Goal: Task Accomplishment & Management: Use online tool/utility

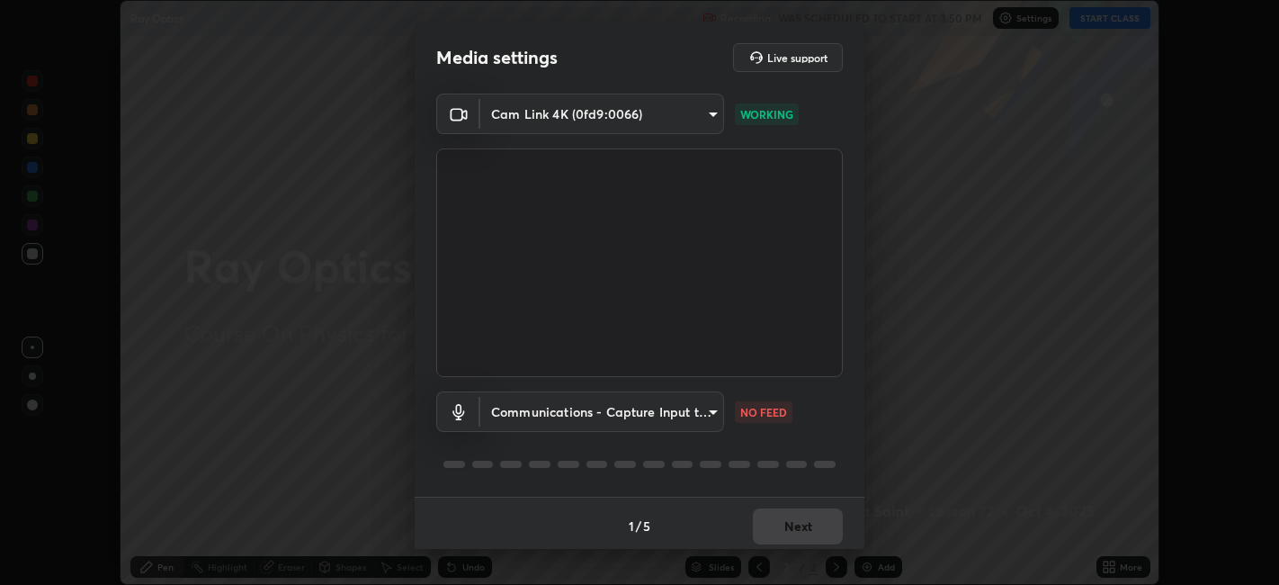
scroll to position [585, 1279]
click at [523, 412] on body "Erase all Ray Optics Recording WAS SCHEDULED TO START AT 3:50 PM Settings START…" at bounding box center [639, 292] width 1279 height 585
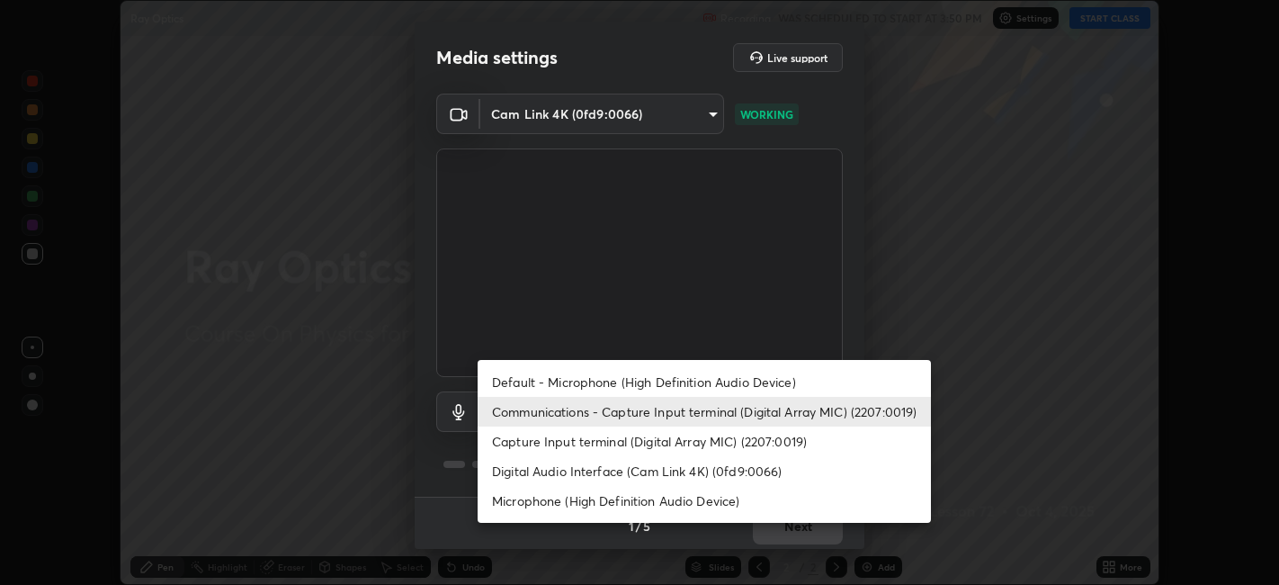
click at [510, 378] on li "Default - Microphone (High Definition Audio Device)" at bounding box center [704, 382] width 453 height 30
type input "default"
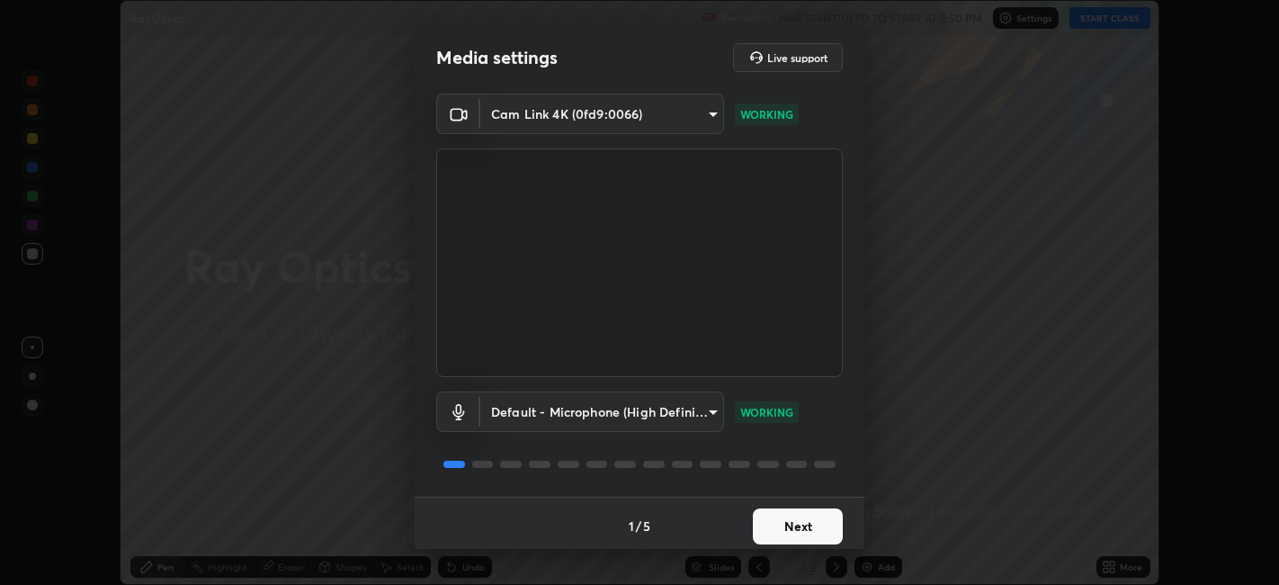
click at [804, 534] on button "Next" at bounding box center [798, 526] width 90 height 36
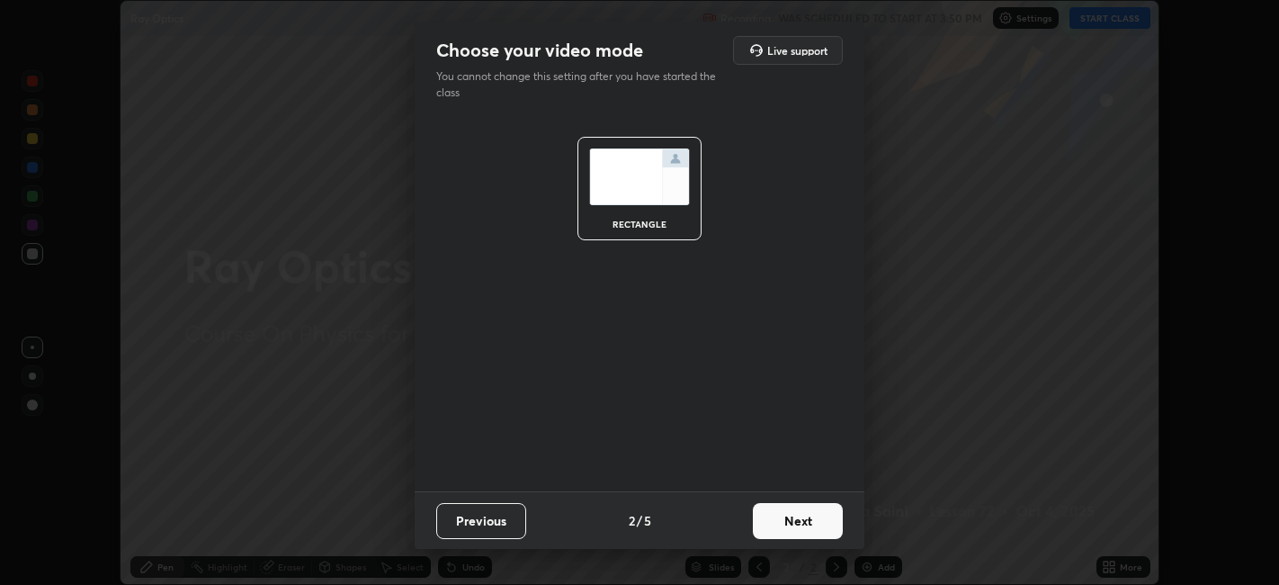
click at [809, 529] on button "Next" at bounding box center [798, 521] width 90 height 36
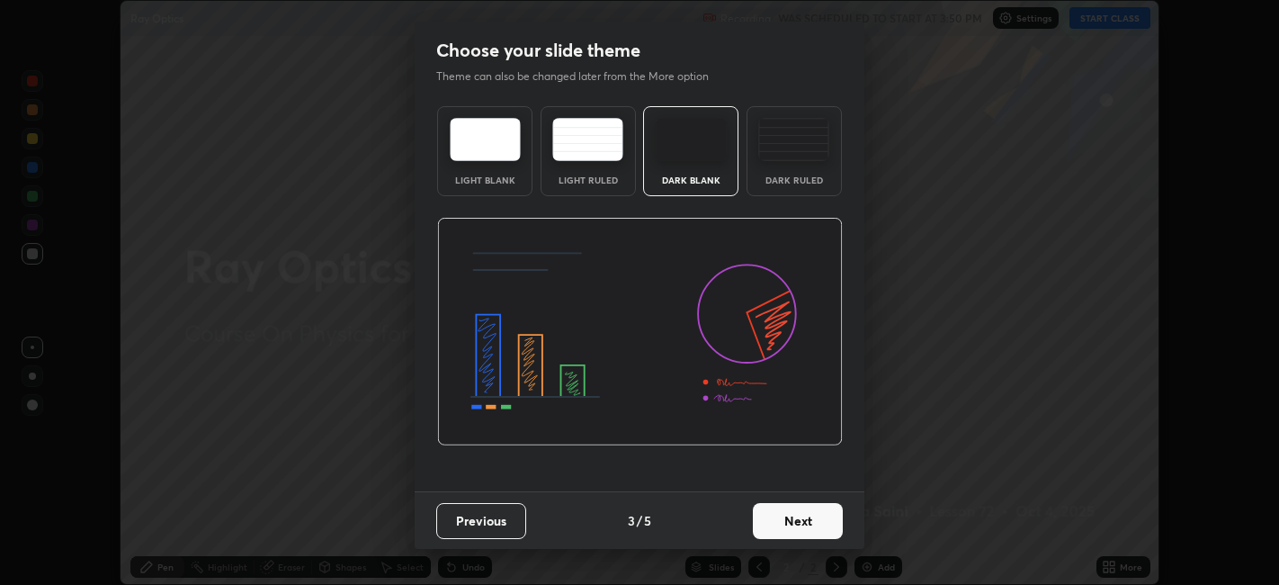
click at [808, 525] on button "Next" at bounding box center [798, 521] width 90 height 36
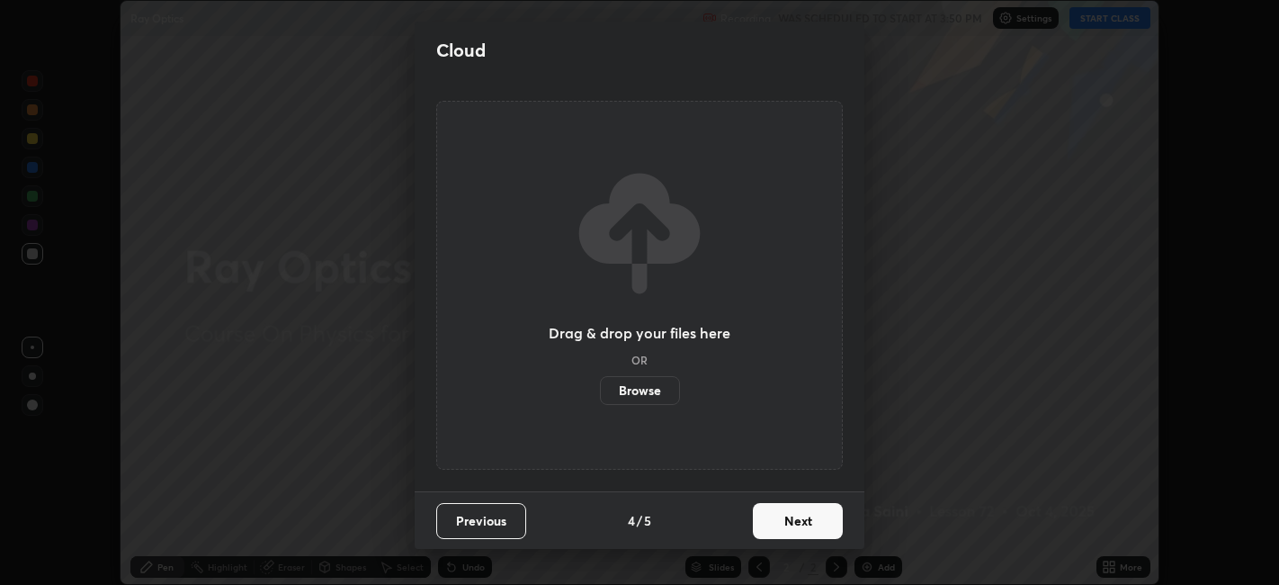
click at [810, 522] on button "Next" at bounding box center [798, 521] width 90 height 36
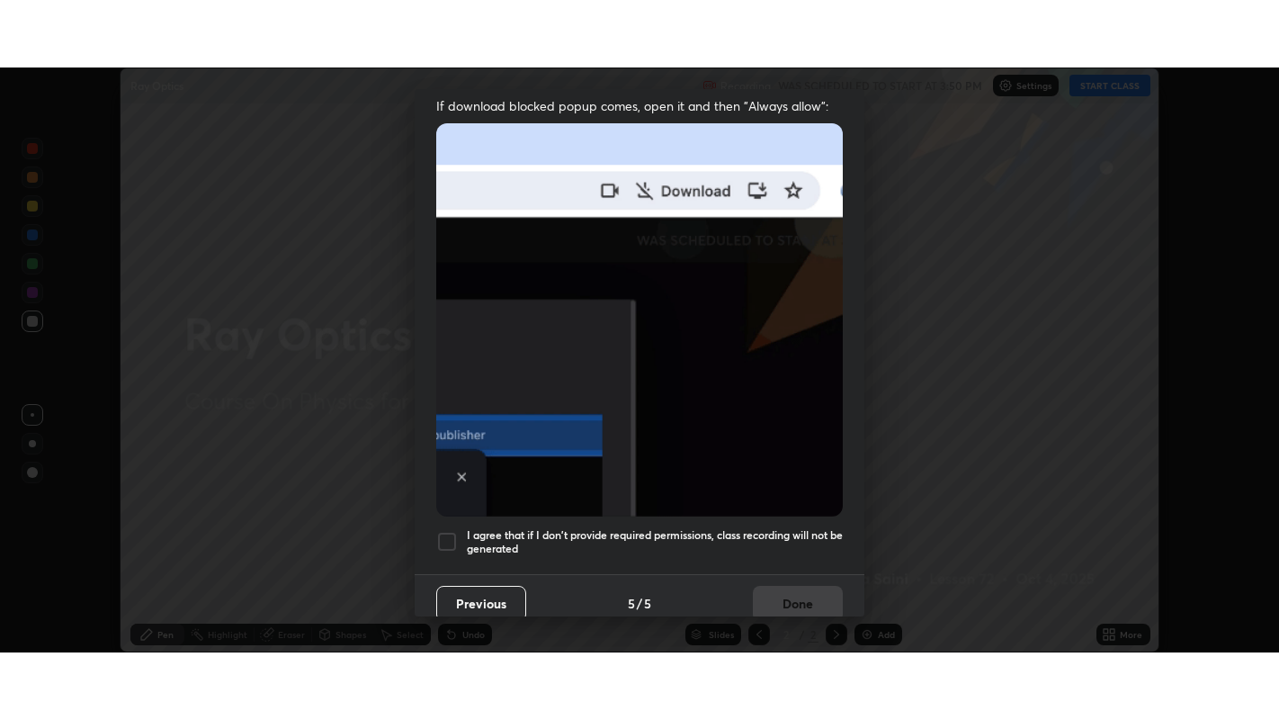
scroll to position [372, 0]
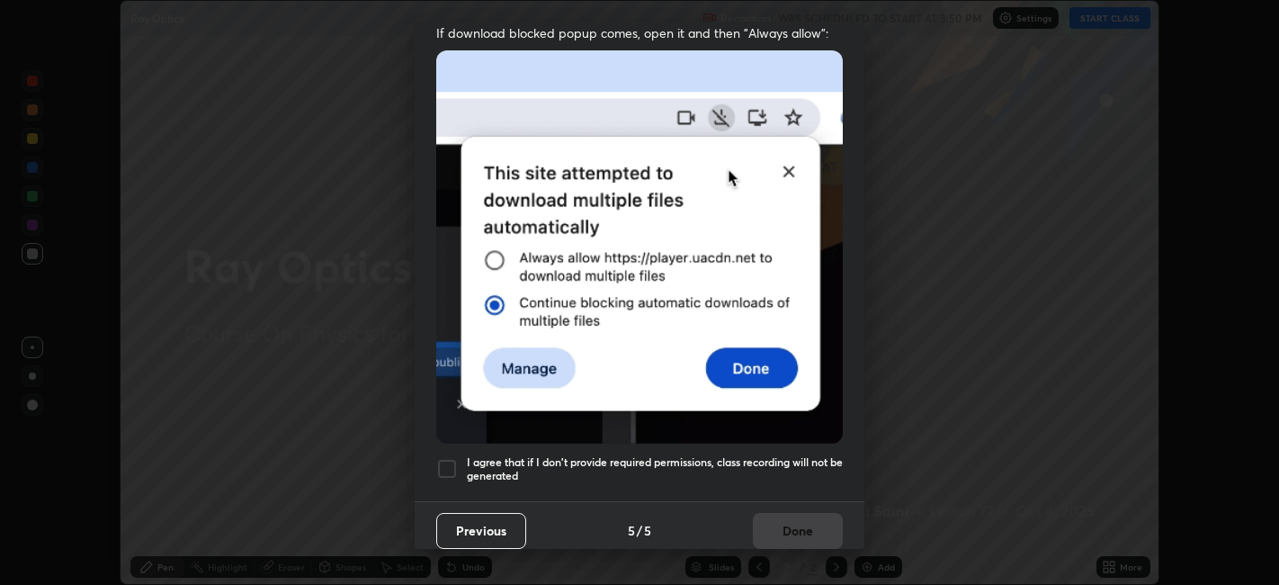
click at [789, 456] on h5 "I agree that if I don't provide required permissions, class recording will not …" at bounding box center [655, 469] width 376 height 28
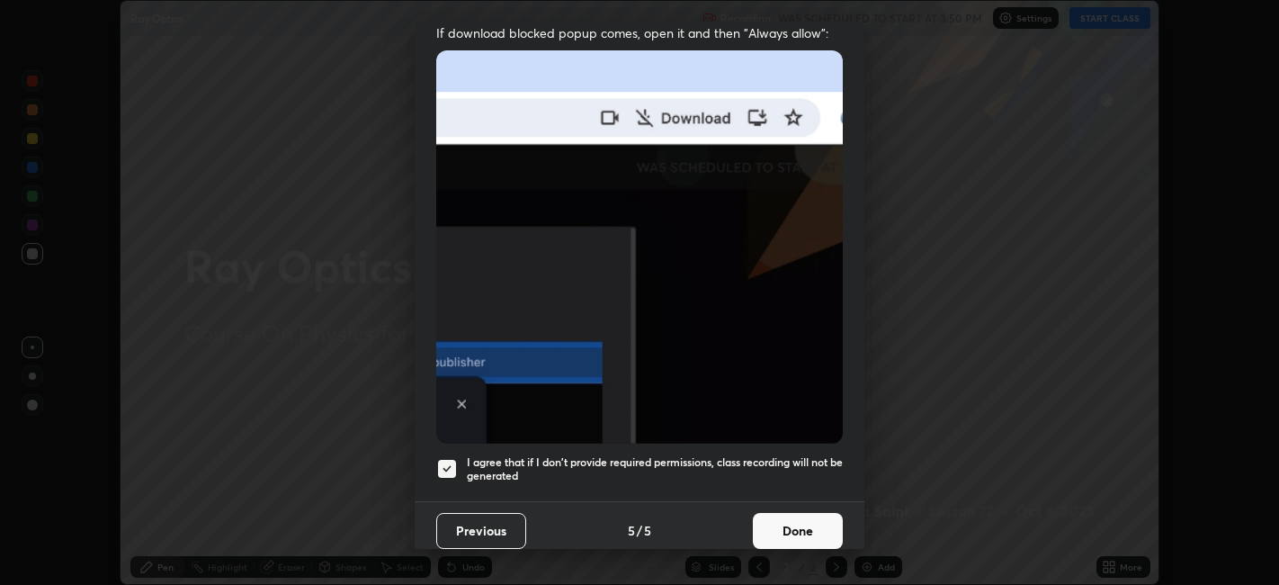
click at [811, 525] on button "Done" at bounding box center [798, 531] width 90 height 36
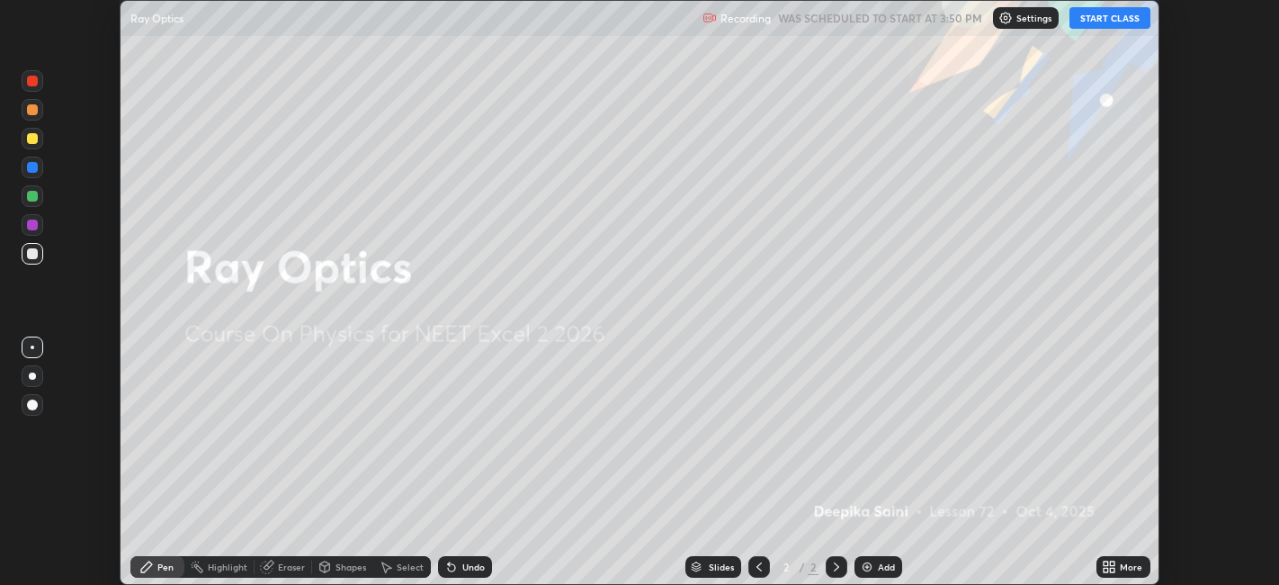
click at [1088, 13] on button "START CLASS" at bounding box center [1110, 18] width 81 height 22
click at [1107, 570] on icon at bounding box center [1106, 570] width 4 height 4
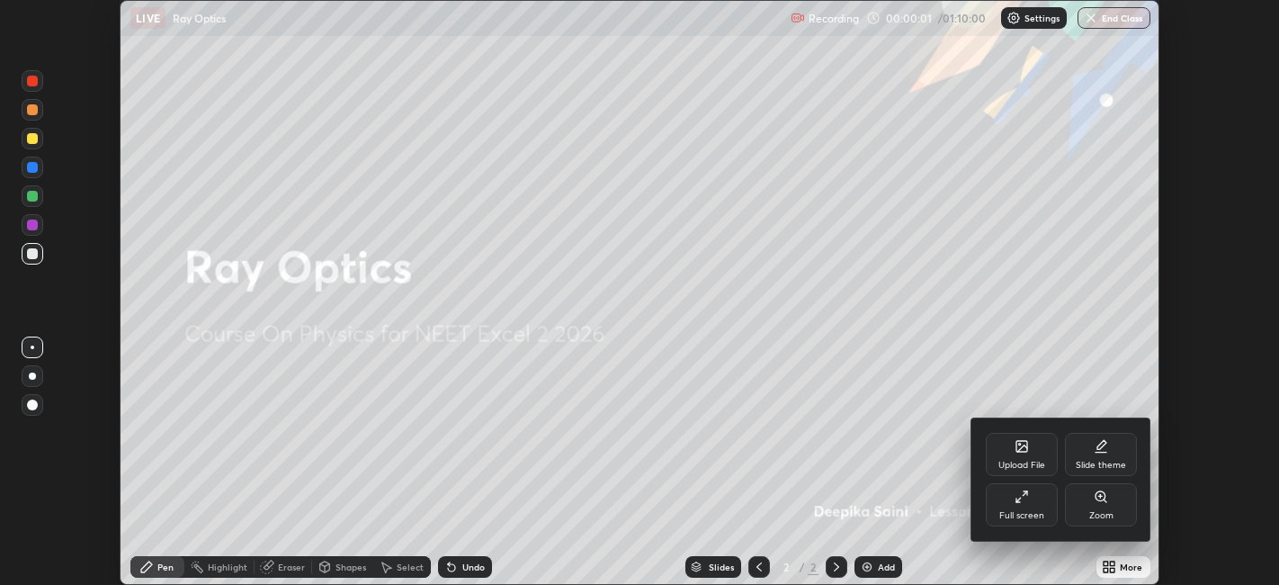
click at [1023, 513] on div "Full screen" at bounding box center [1022, 515] width 45 height 9
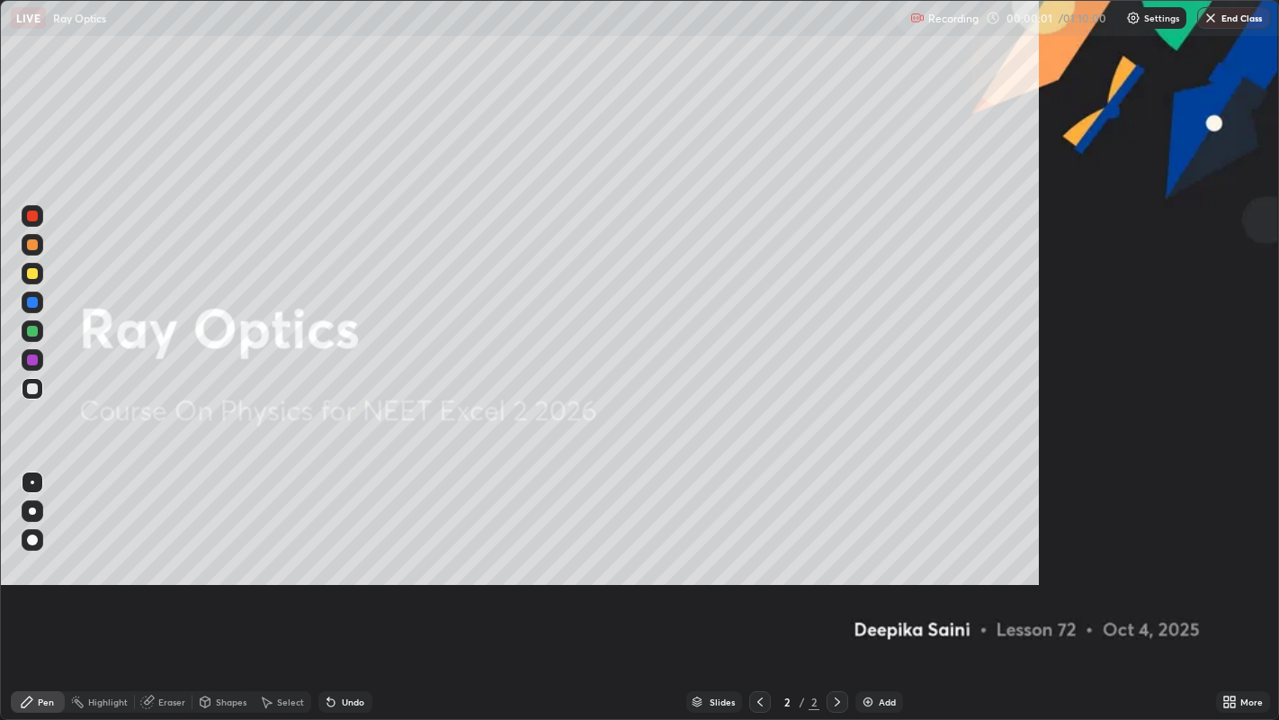
scroll to position [720, 1279]
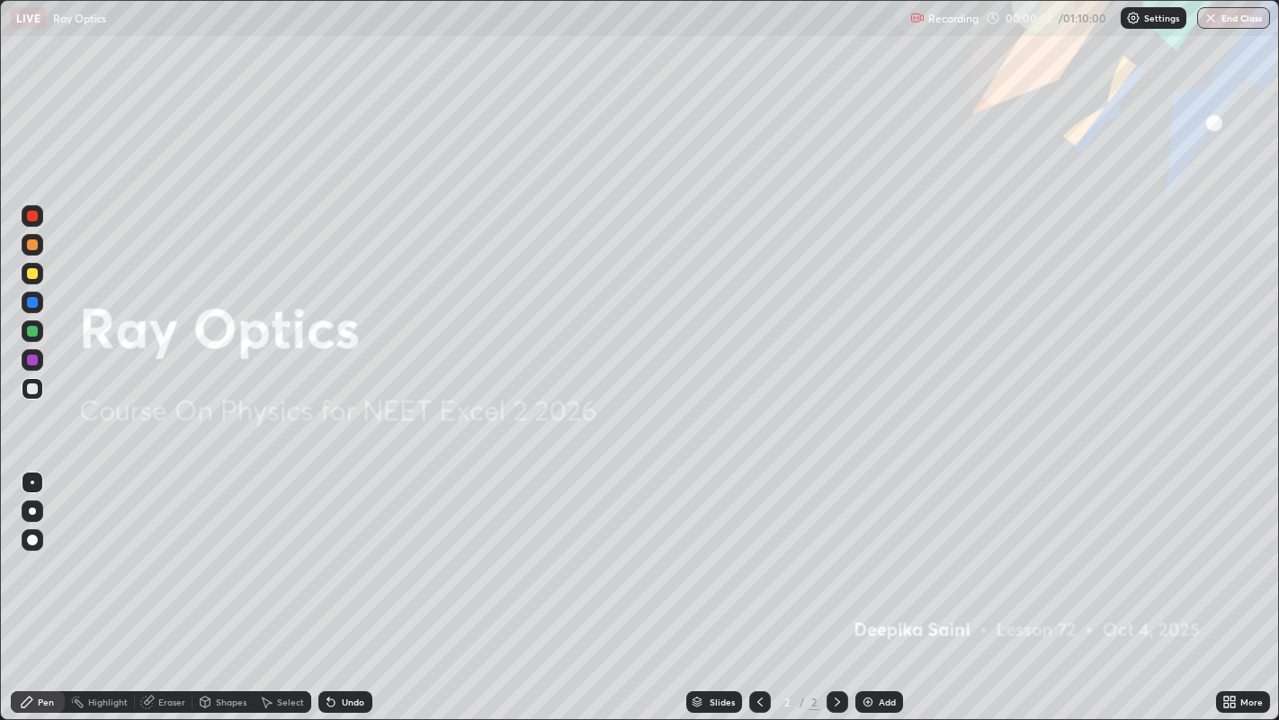
click at [892, 584] on div "Add" at bounding box center [887, 701] width 17 height 9
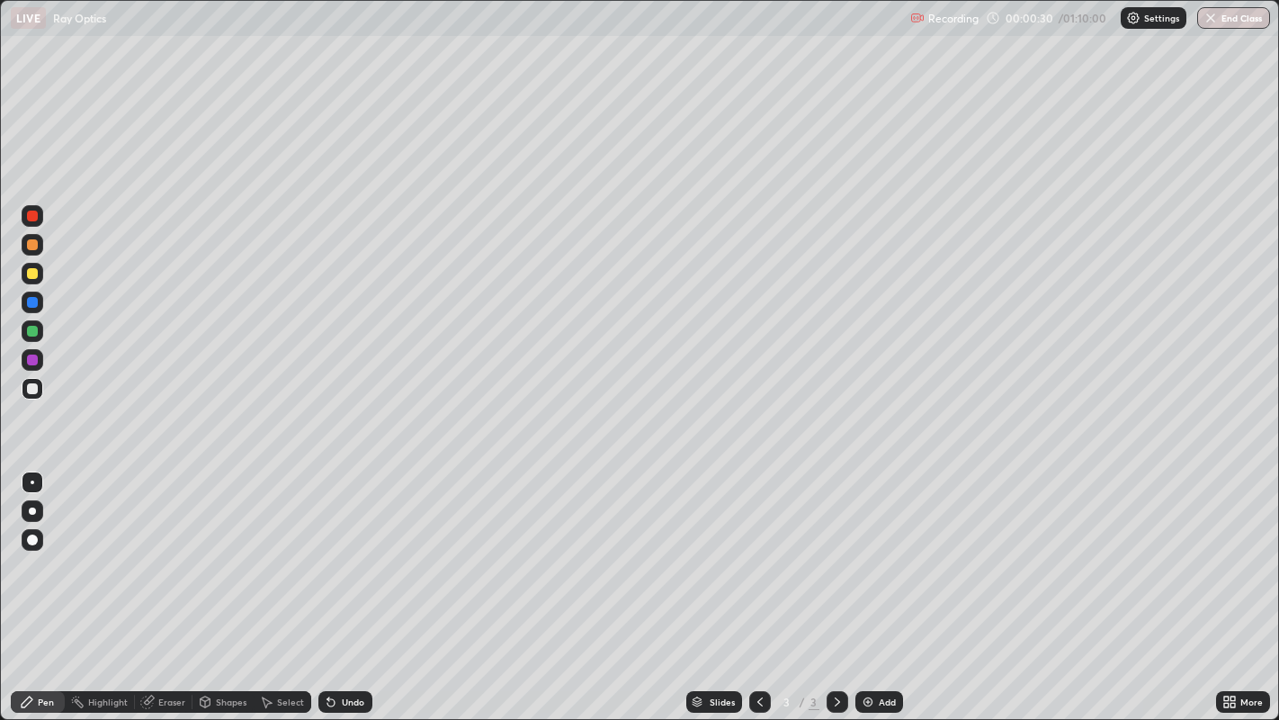
click at [36, 216] on div at bounding box center [32, 216] width 11 height 11
click at [32, 540] on div at bounding box center [32, 539] width 11 height 11
click at [31, 332] on div at bounding box center [32, 331] width 11 height 11
click at [30, 271] on div at bounding box center [32, 273] width 11 height 11
click at [34, 359] on div at bounding box center [32, 359] width 11 height 11
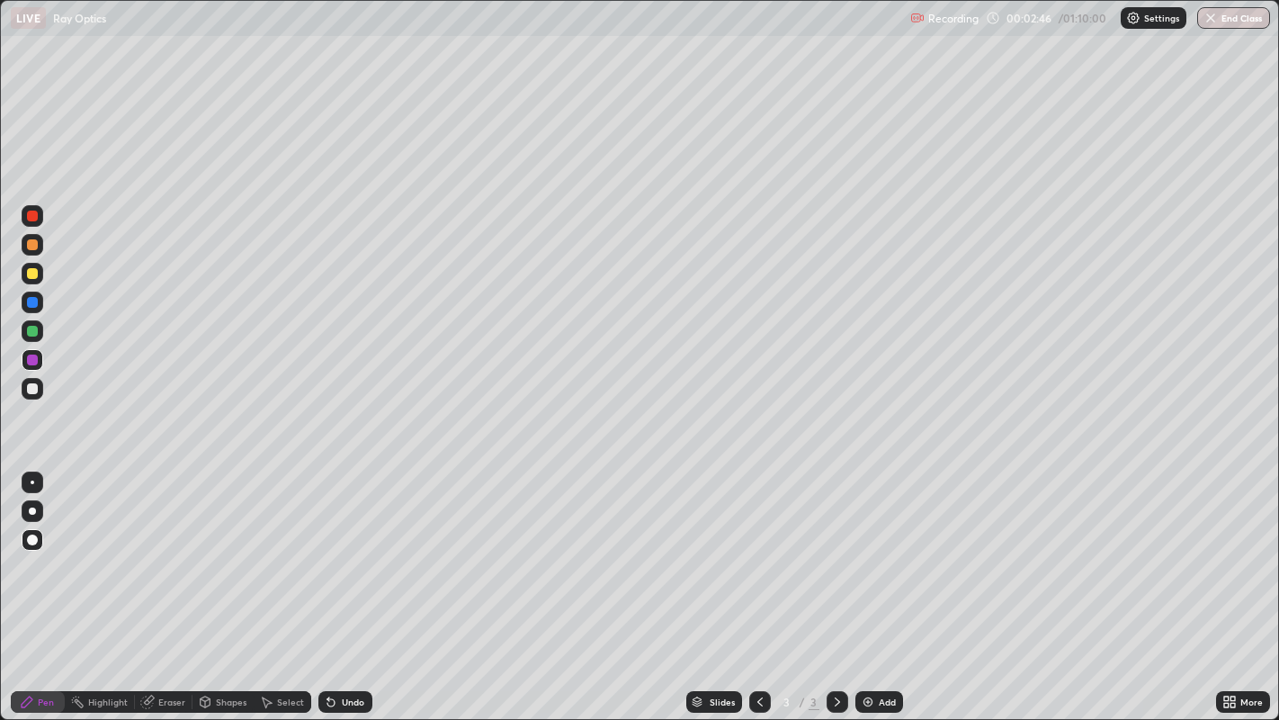
click at [154, 584] on div "Eraser" at bounding box center [164, 702] width 58 height 22
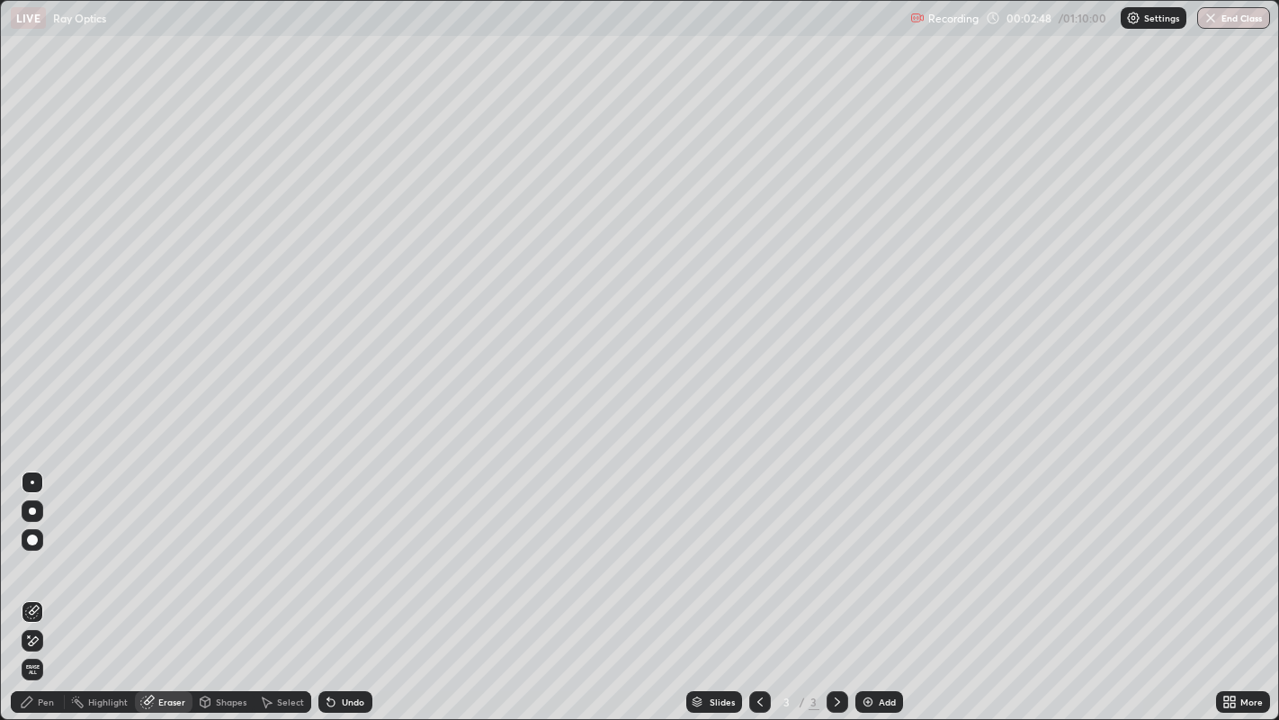
click at [44, 584] on div "Pen" at bounding box center [38, 702] width 54 height 22
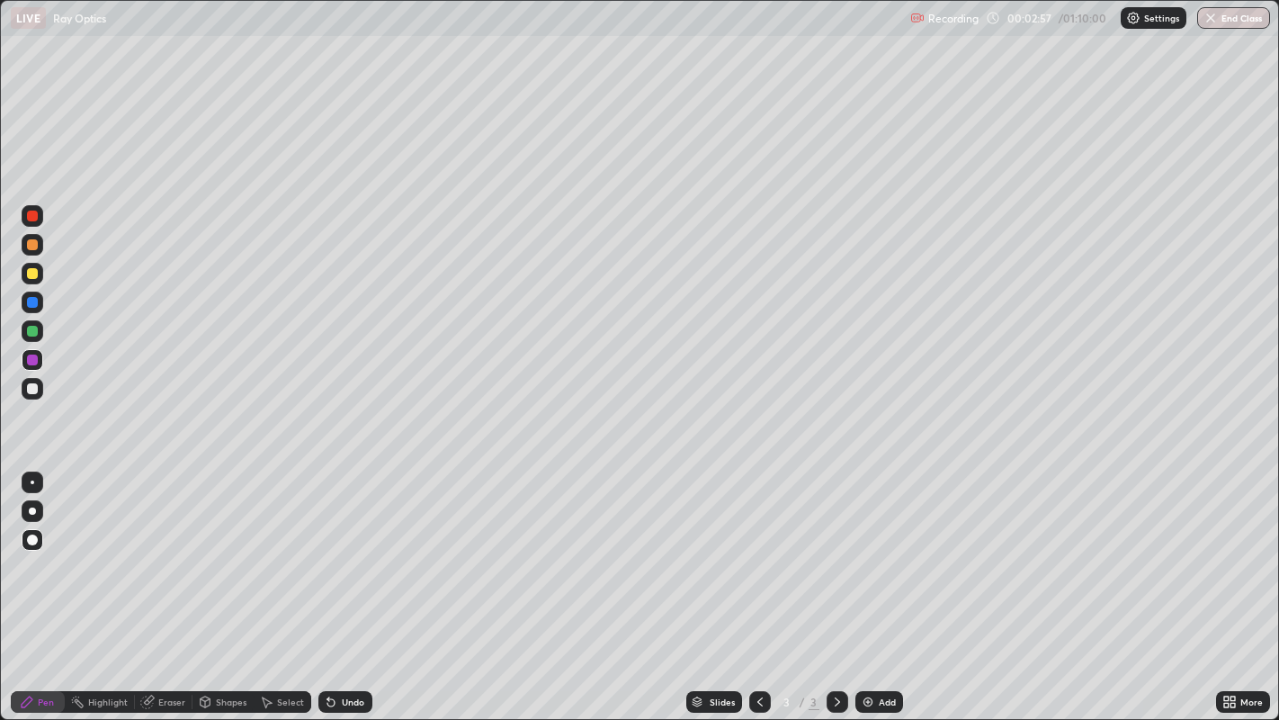
click at [31, 303] on div at bounding box center [32, 302] width 11 height 11
click at [33, 390] on div at bounding box center [32, 388] width 11 height 11
click at [886, 584] on div "Add" at bounding box center [887, 701] width 17 height 9
click at [756, 584] on icon at bounding box center [760, 702] width 14 height 14
click at [827, 584] on div at bounding box center [838, 702] width 22 height 22
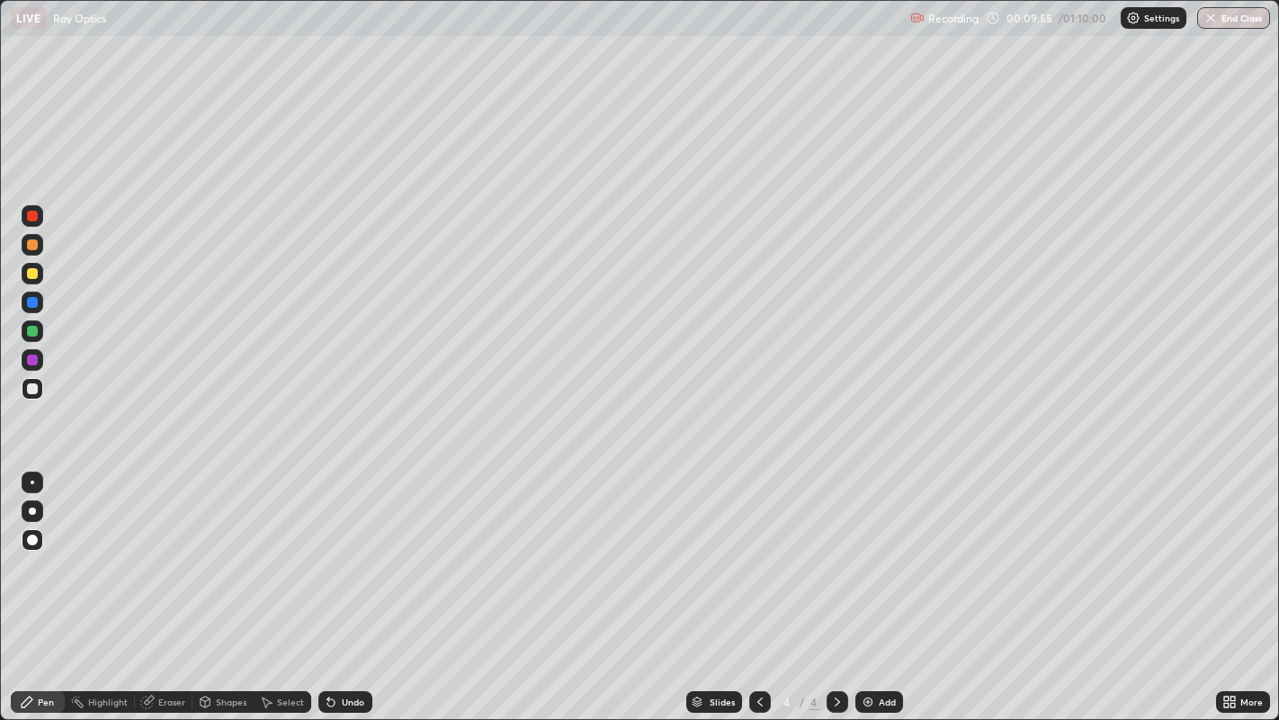
click at [33, 363] on div at bounding box center [32, 359] width 11 height 11
click at [216, 584] on div "Shapes" at bounding box center [231, 701] width 31 height 9
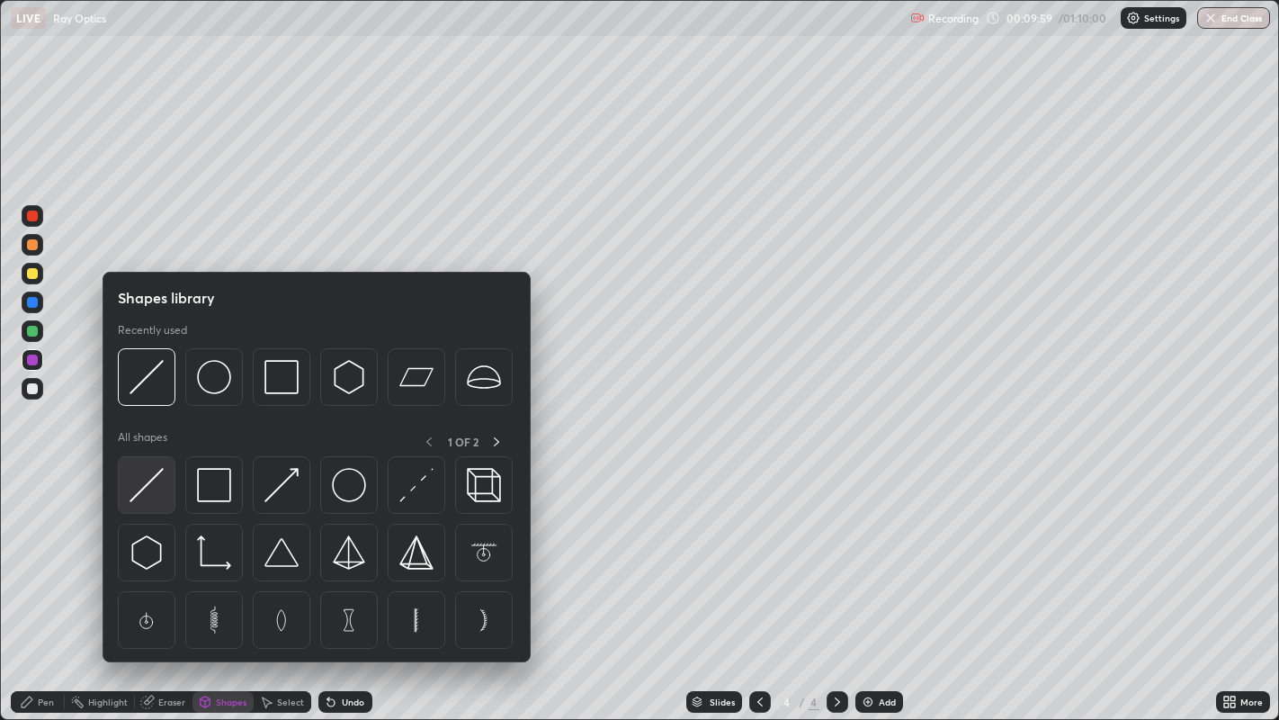
click at [147, 498] on img at bounding box center [147, 485] width 34 height 34
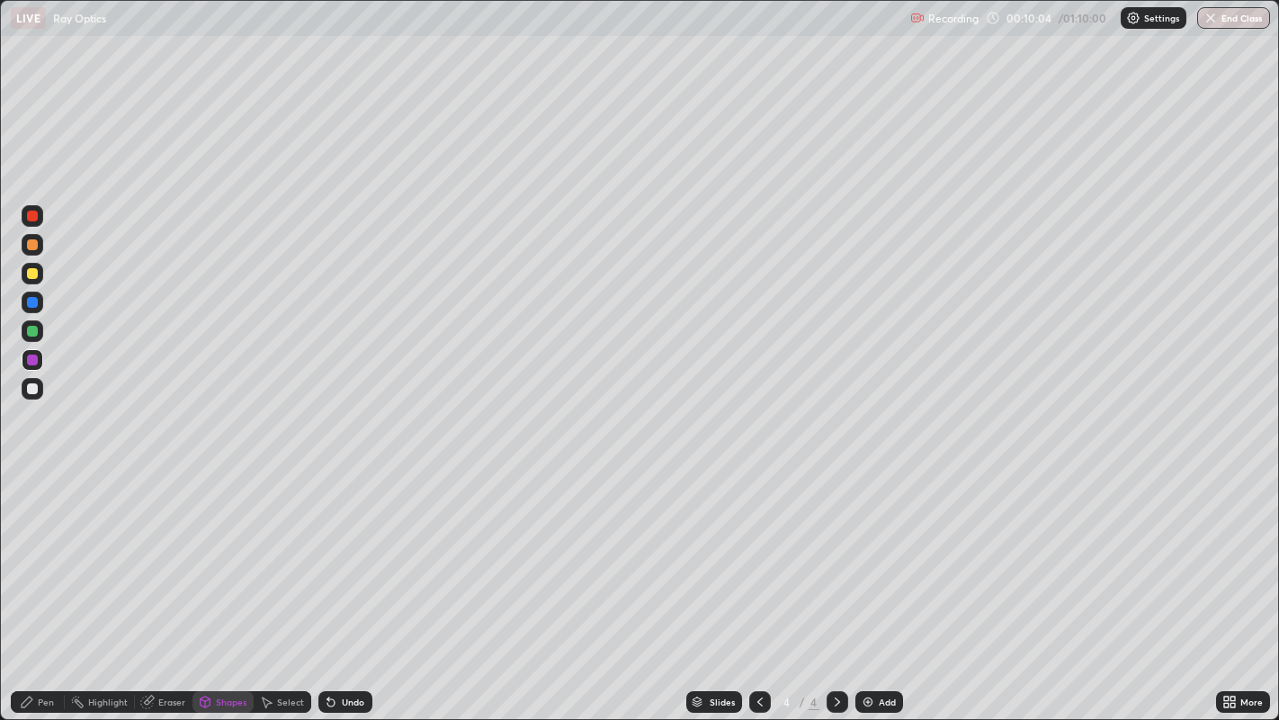
click at [31, 332] on div at bounding box center [32, 331] width 11 height 11
click at [27, 584] on icon at bounding box center [27, 701] width 11 height 11
click at [33, 293] on div at bounding box center [33, 303] width 22 height 22
click at [34, 277] on div at bounding box center [32, 273] width 11 height 11
click at [31, 389] on div at bounding box center [32, 388] width 11 height 11
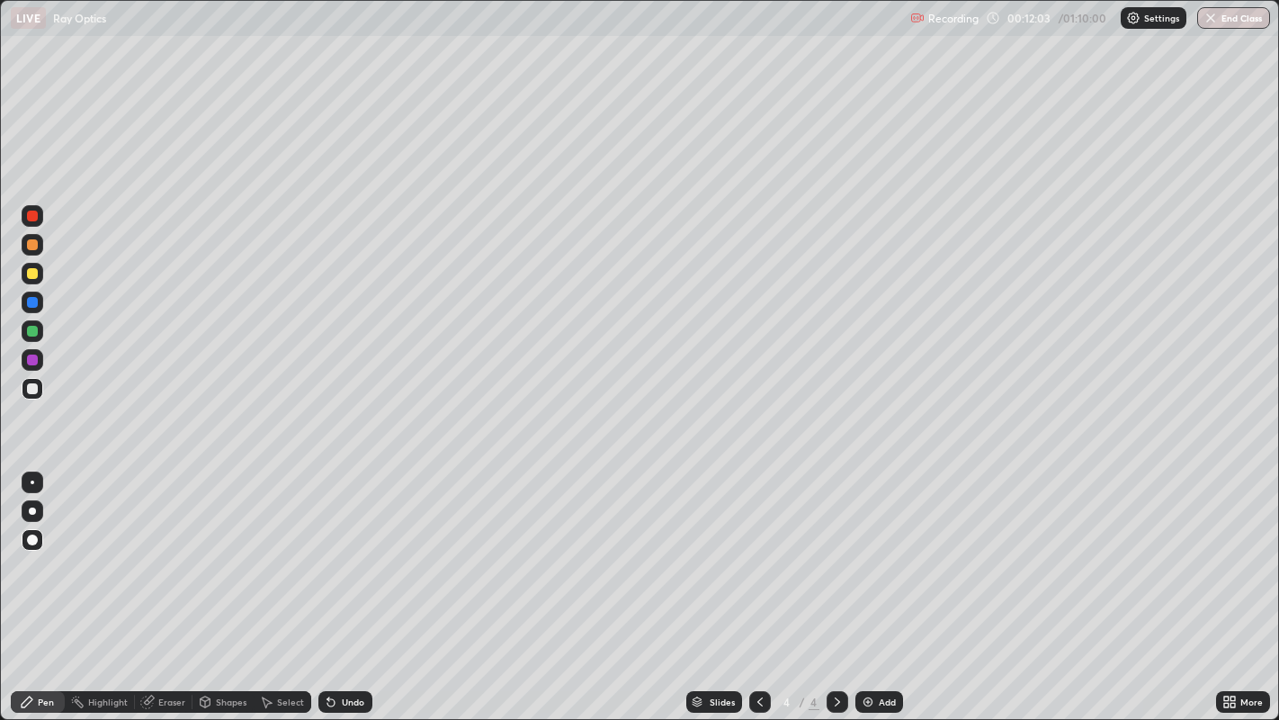
click at [30, 359] on div at bounding box center [32, 359] width 11 height 11
click at [31, 216] on div at bounding box center [32, 216] width 11 height 11
click at [871, 584] on img at bounding box center [868, 702] width 14 height 14
click at [31, 511] on div at bounding box center [32, 510] width 7 height 7
click at [31, 481] on div at bounding box center [33, 482] width 4 height 4
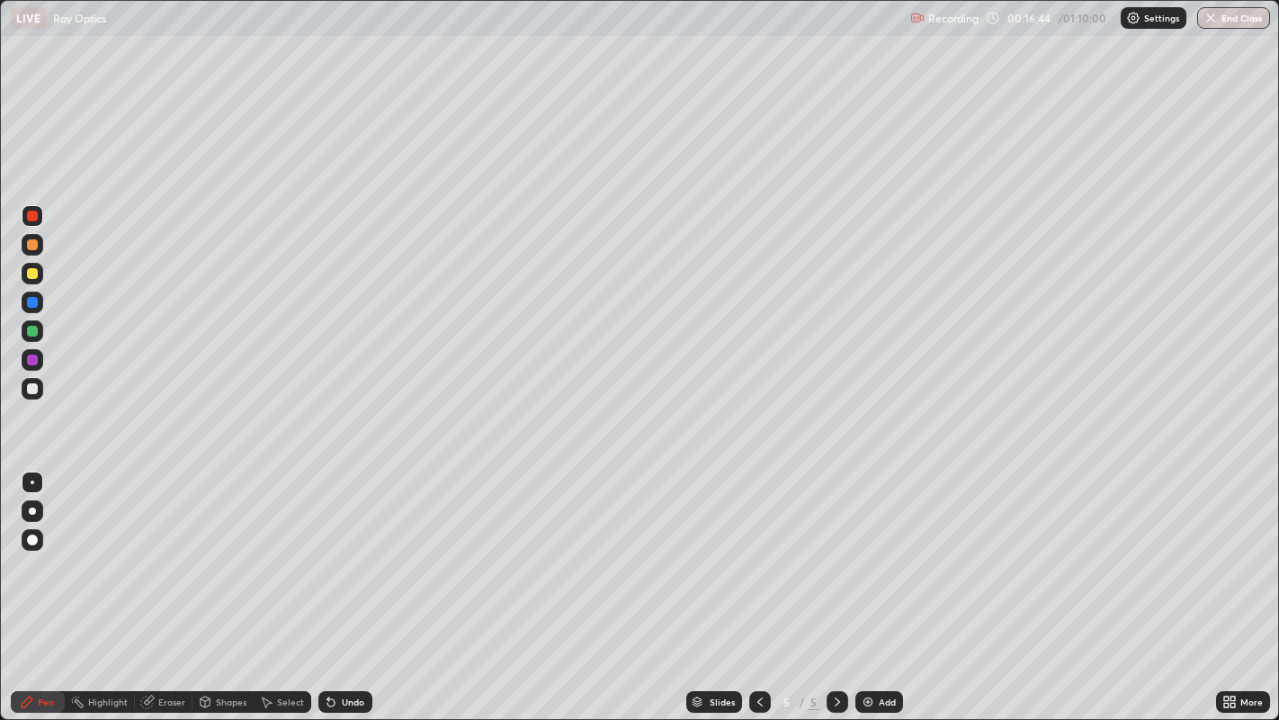
click at [218, 584] on div "Shapes" at bounding box center [223, 702] width 61 height 22
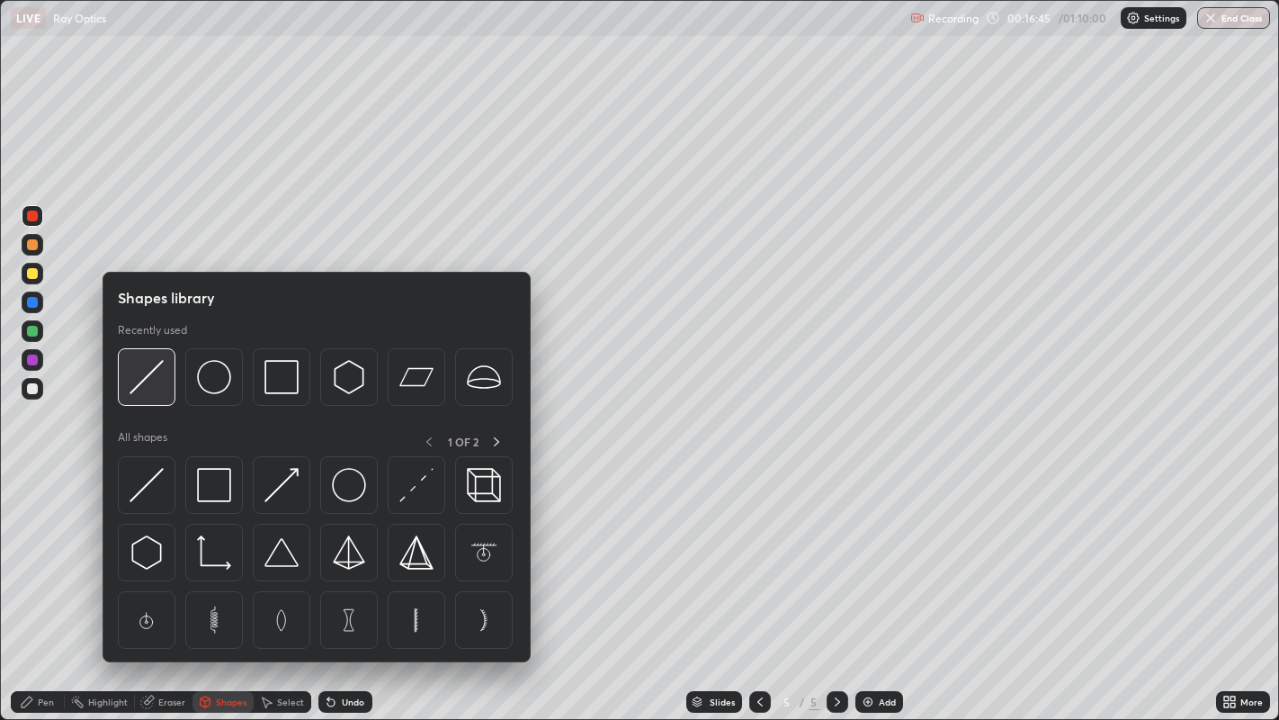
click at [144, 389] on img at bounding box center [147, 377] width 34 height 34
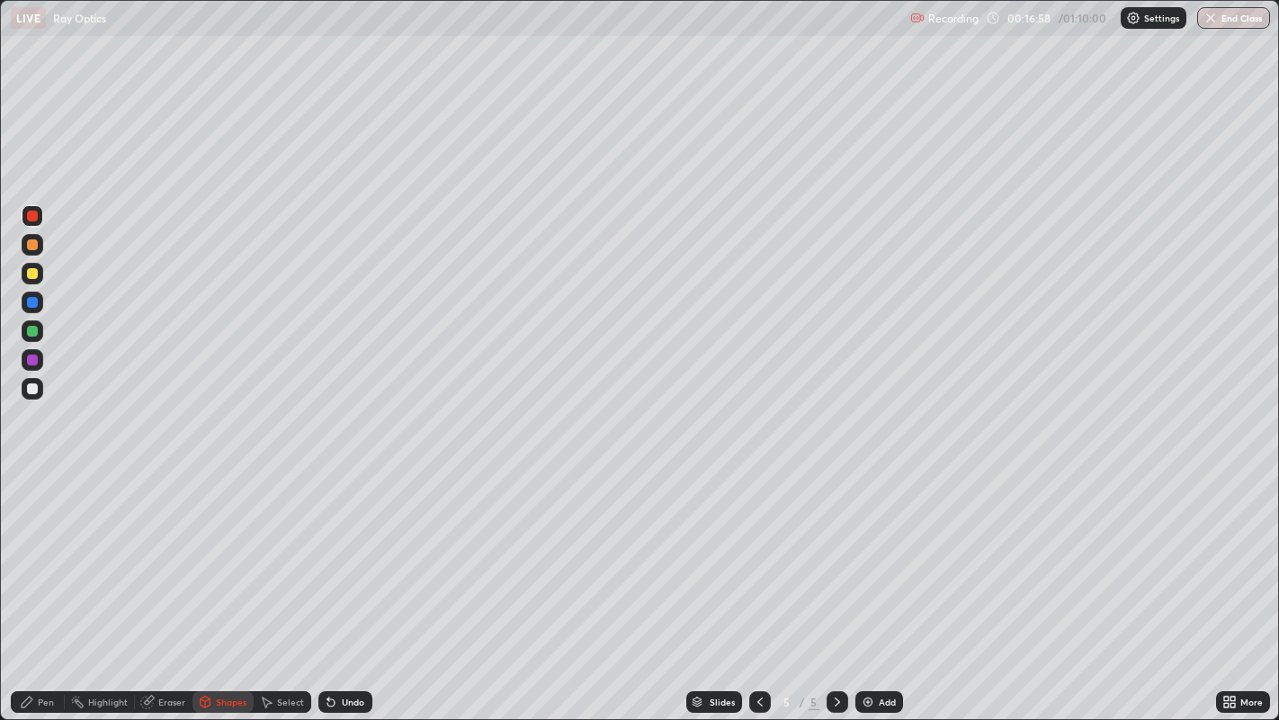
click at [36, 390] on div at bounding box center [32, 388] width 11 height 11
click at [41, 584] on div "Pen" at bounding box center [38, 702] width 54 height 22
click at [34, 584] on div "Pen" at bounding box center [38, 702] width 54 height 22
click at [205, 584] on icon at bounding box center [205, 704] width 0 height 6
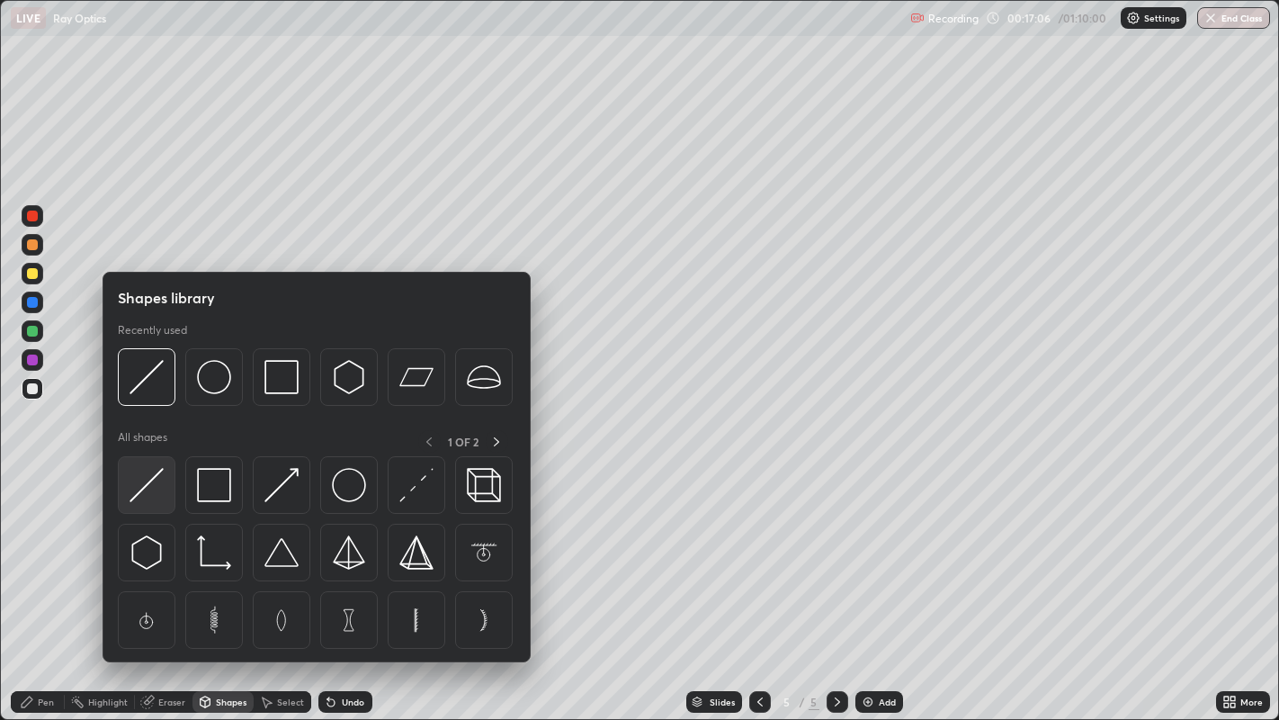
click at [145, 503] on div at bounding box center [147, 485] width 58 height 58
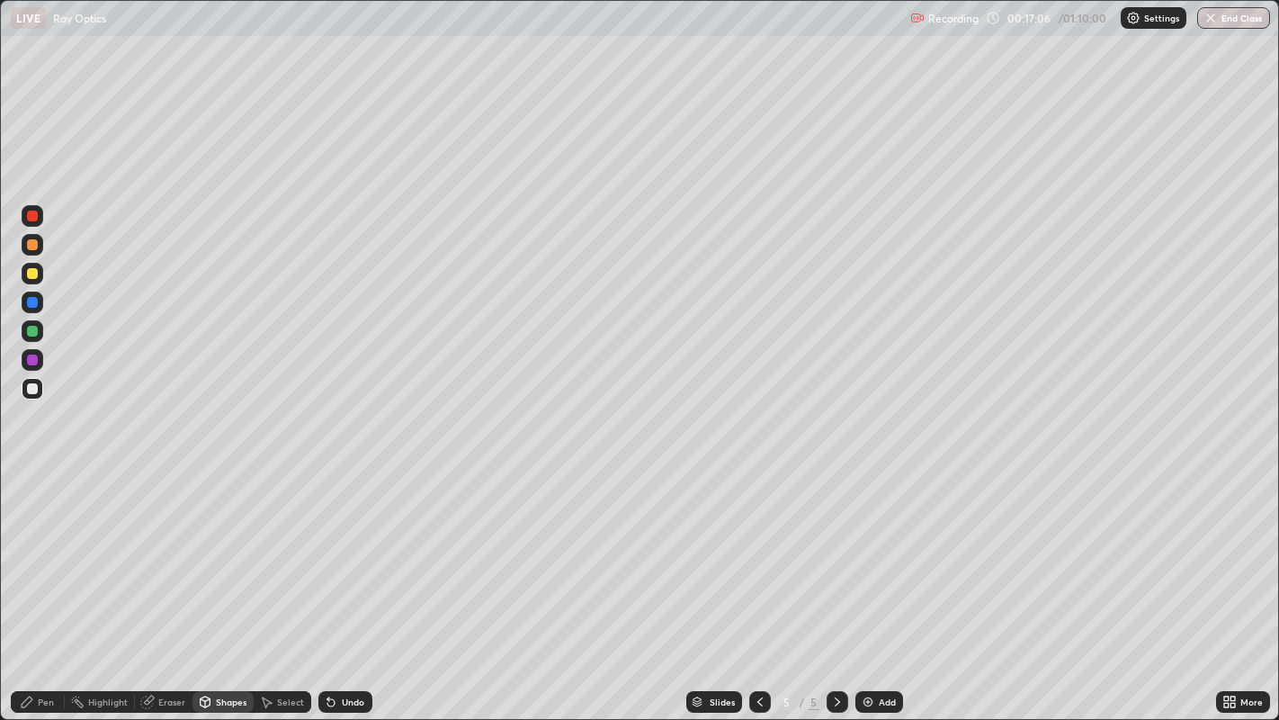
click at [33, 274] on div at bounding box center [32, 273] width 11 height 11
click at [31, 330] on div at bounding box center [32, 331] width 11 height 11
click at [34, 247] on div at bounding box center [32, 244] width 11 height 11
click at [33, 390] on div at bounding box center [32, 388] width 11 height 11
click at [31, 335] on div at bounding box center [32, 331] width 11 height 11
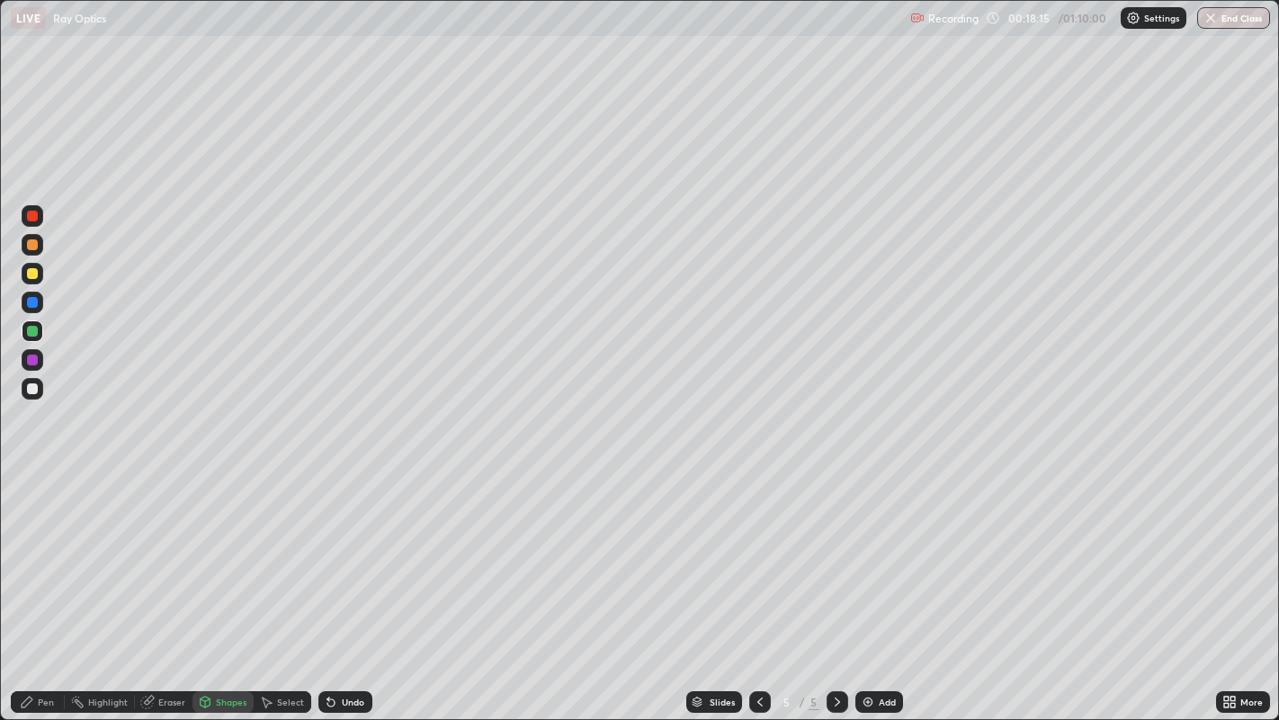
click at [47, 584] on div "Pen" at bounding box center [46, 701] width 16 height 9
click at [32, 303] on div at bounding box center [32, 302] width 11 height 11
click at [169, 584] on div "Eraser" at bounding box center [171, 701] width 27 height 9
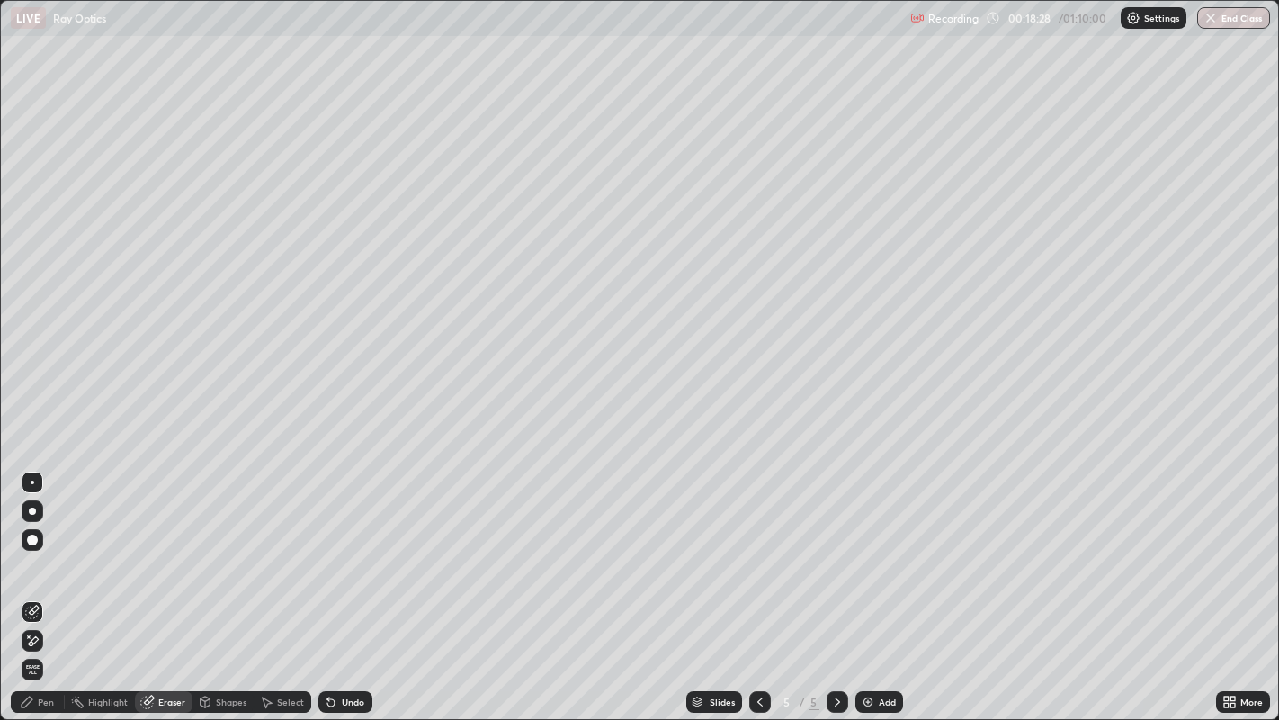
click at [211, 584] on icon at bounding box center [205, 702] width 14 height 14
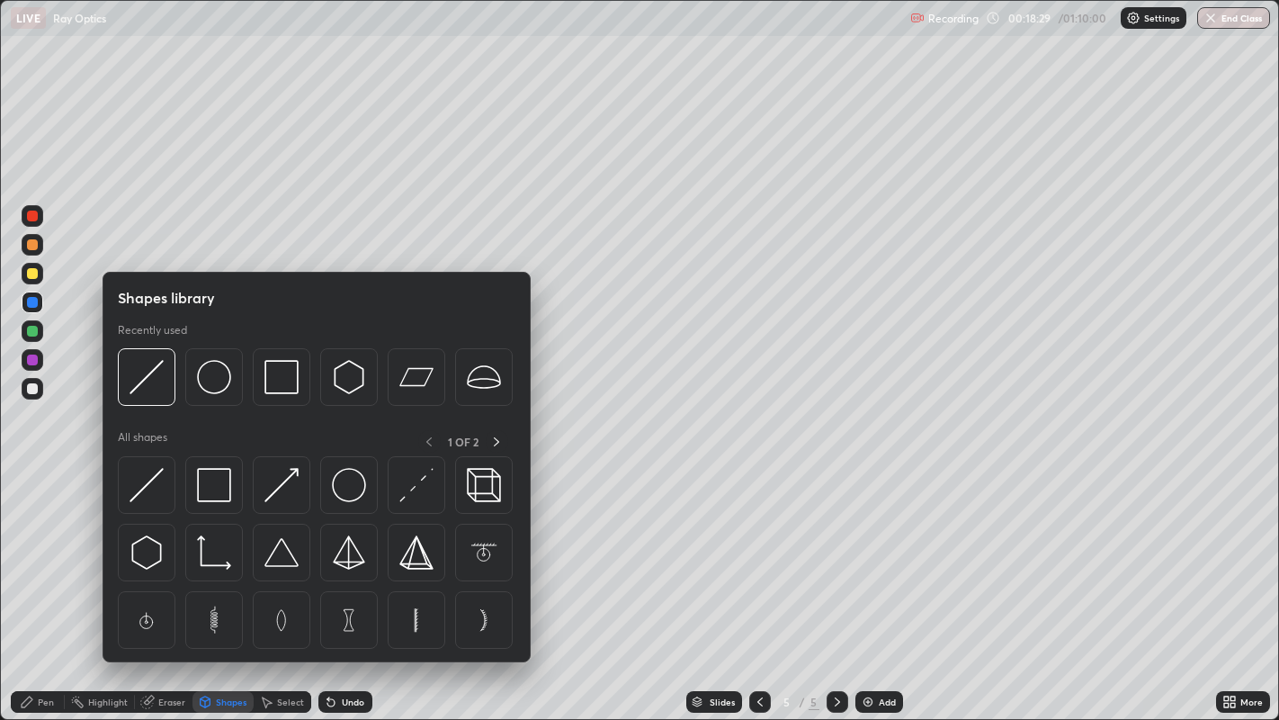
click at [148, 493] on img at bounding box center [147, 485] width 34 height 34
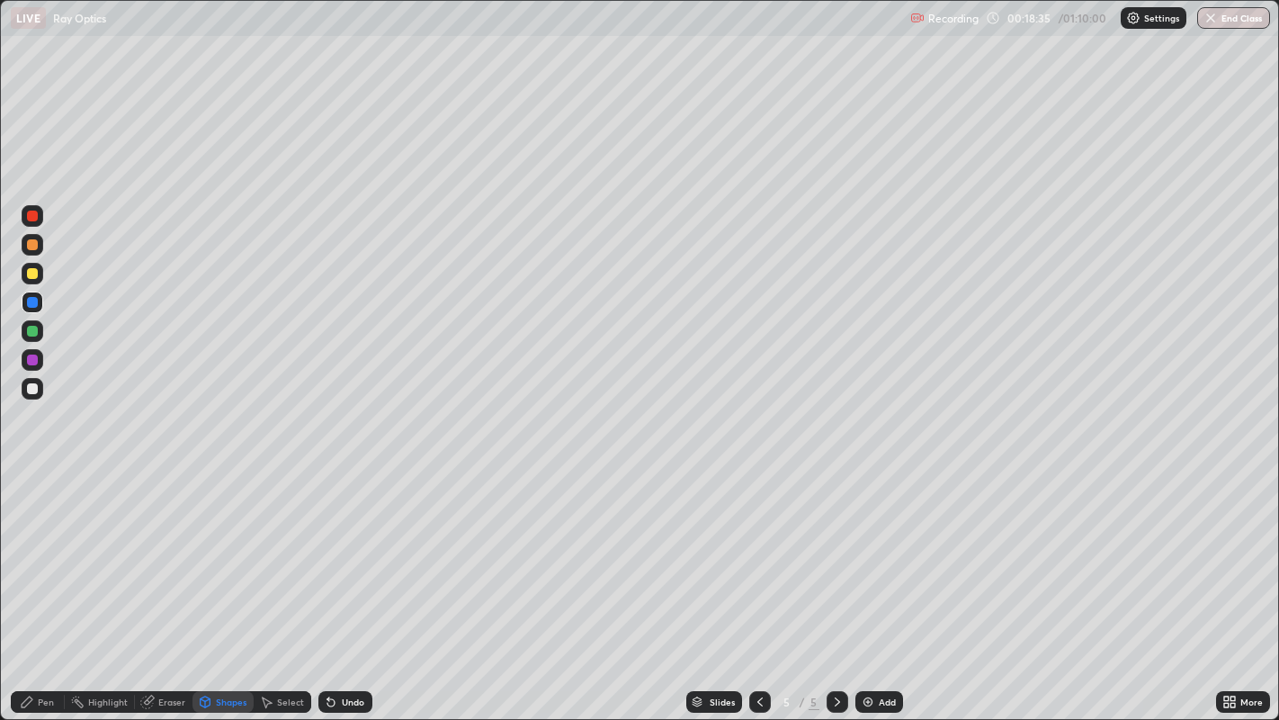
click at [27, 584] on icon at bounding box center [27, 701] width 11 height 11
click at [166, 584] on div "Eraser" at bounding box center [171, 701] width 27 height 9
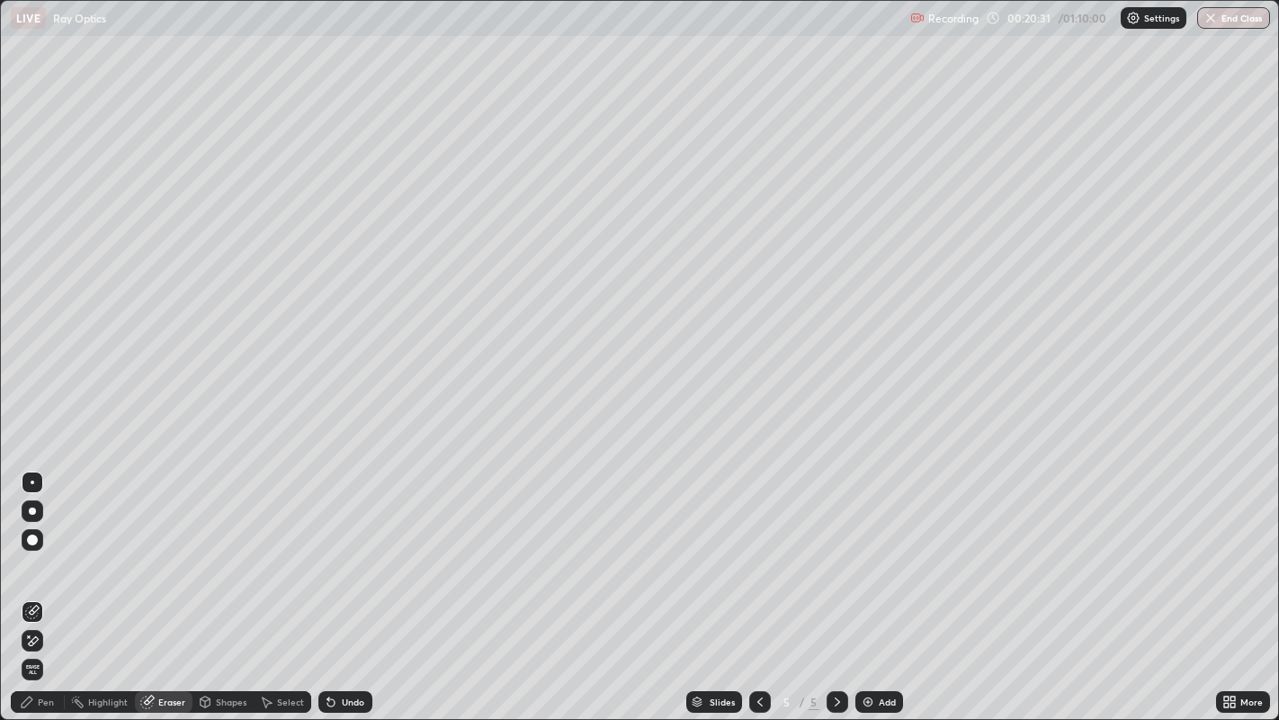
click at [166, 584] on div "Eraser" at bounding box center [171, 701] width 27 height 9
click at [36, 584] on div "Pen" at bounding box center [38, 702] width 54 height 22
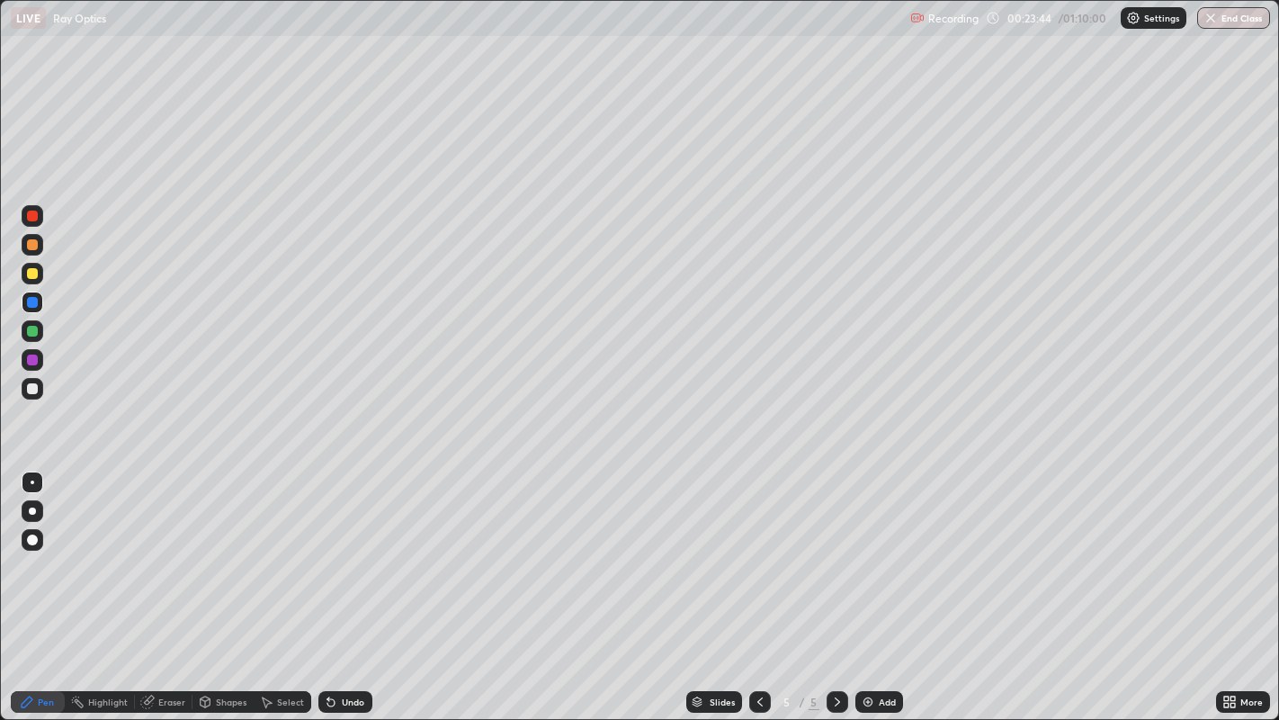
click at [33, 389] on div at bounding box center [32, 388] width 11 height 11
click at [346, 584] on div "Undo" at bounding box center [353, 701] width 22 height 9
click at [34, 268] on div at bounding box center [32, 273] width 11 height 11
click at [277, 584] on div "Select" at bounding box center [290, 701] width 27 height 9
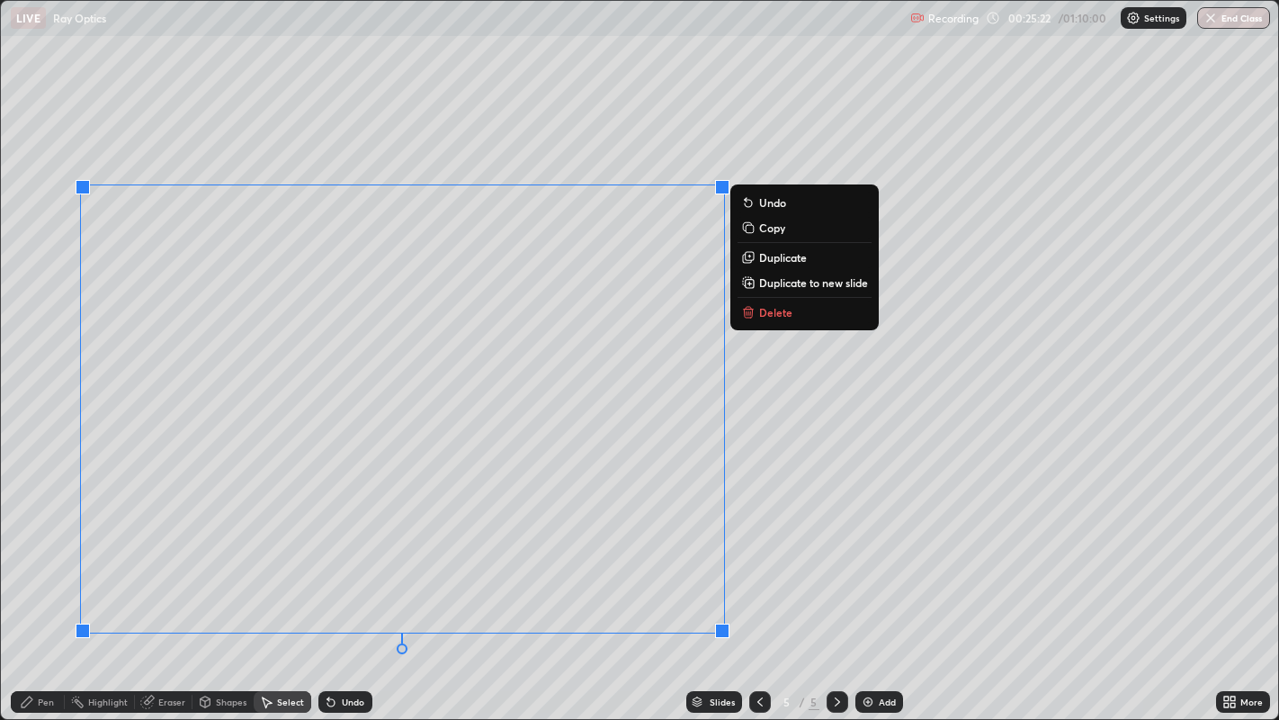
click at [749, 314] on icon at bounding box center [749, 314] width 0 height 4
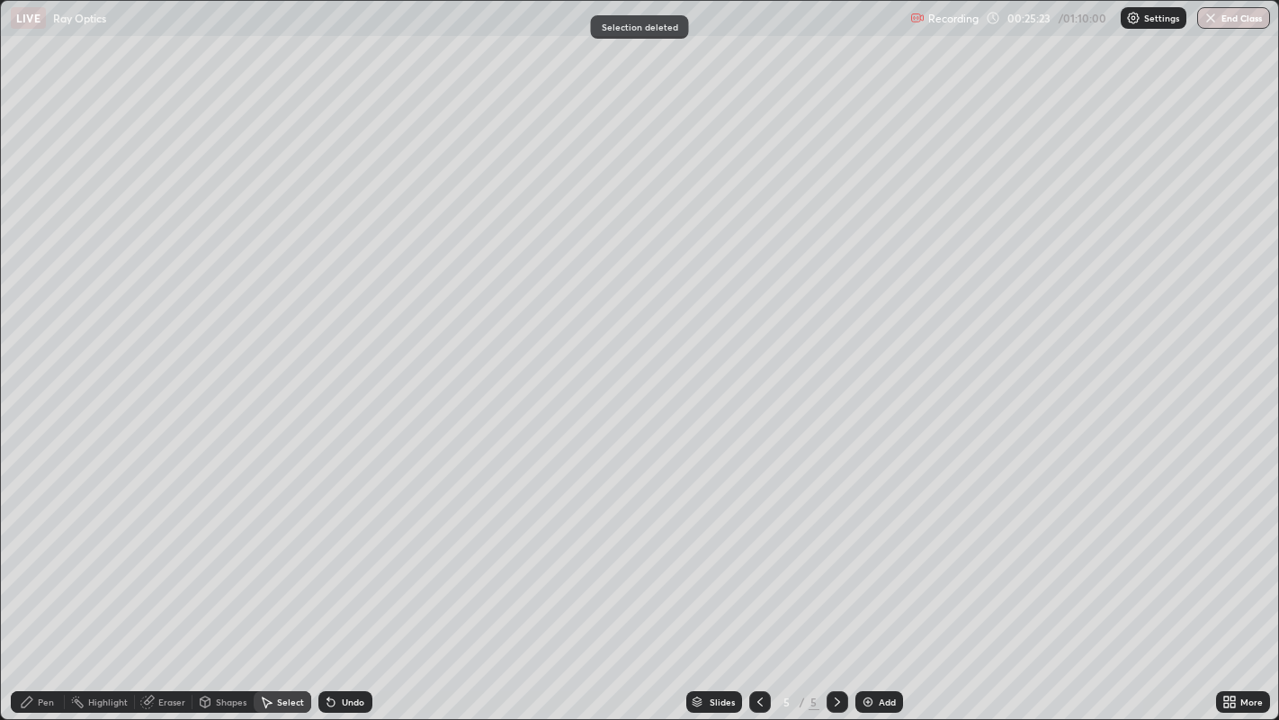
click at [278, 584] on div "Select" at bounding box center [290, 701] width 27 height 9
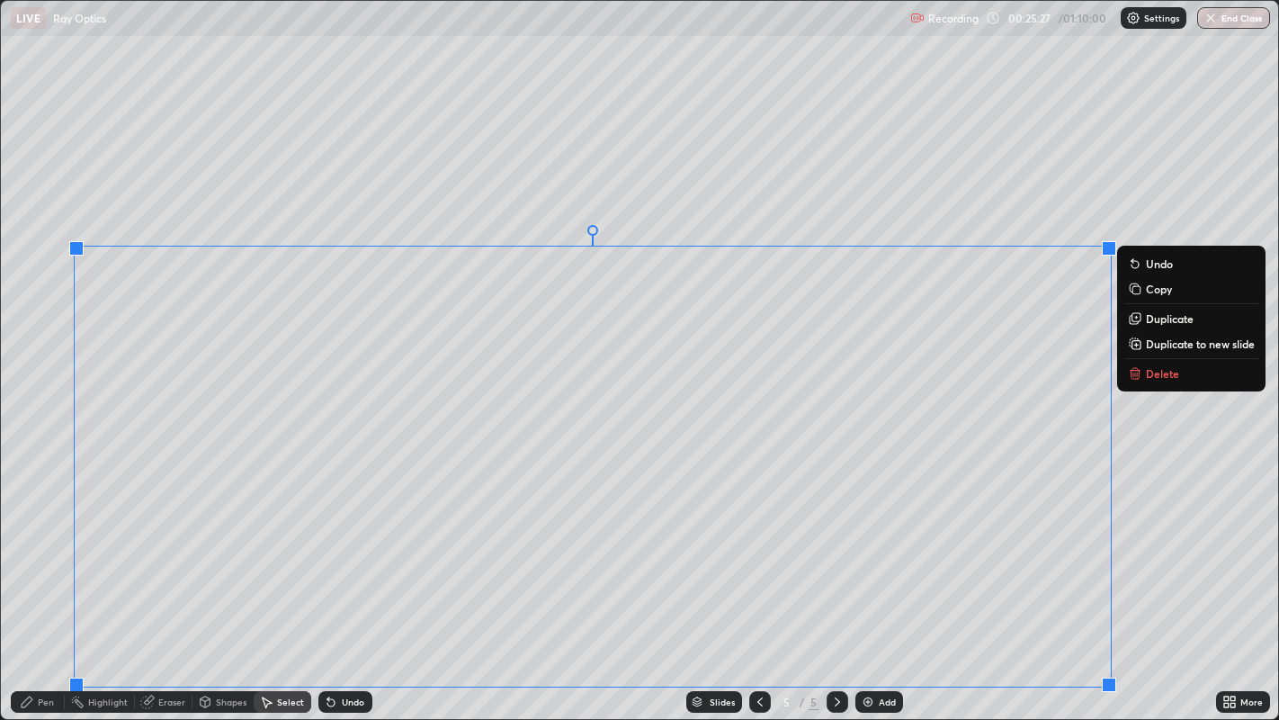
click at [1154, 369] on p "Delete" at bounding box center [1162, 373] width 33 height 14
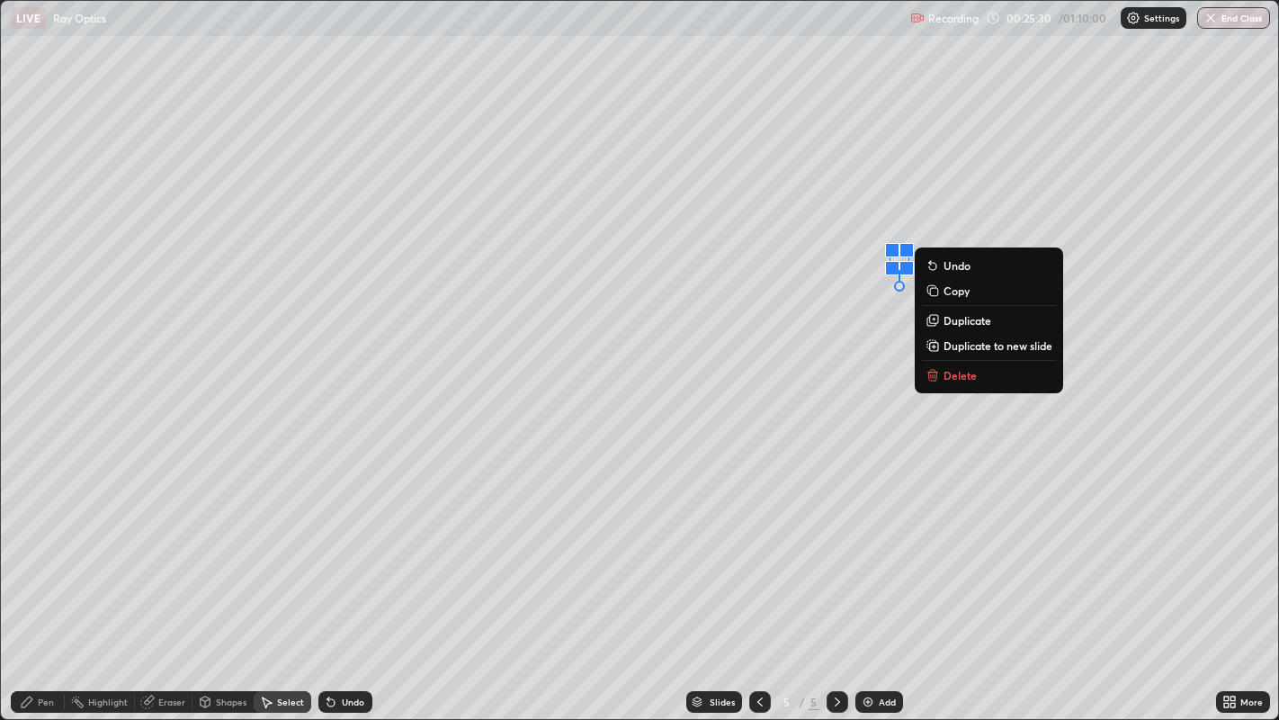
click at [939, 373] on icon at bounding box center [933, 375] width 14 height 14
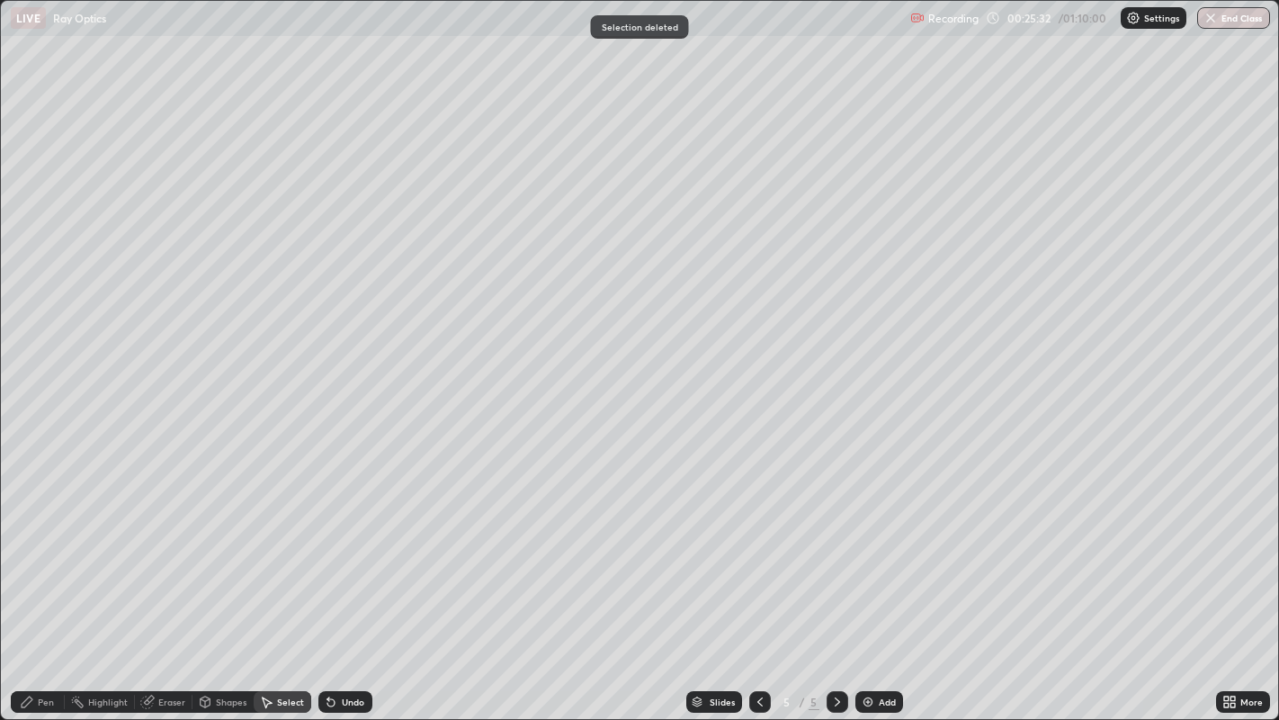
click at [49, 584] on div "Pen" at bounding box center [38, 702] width 54 height 22
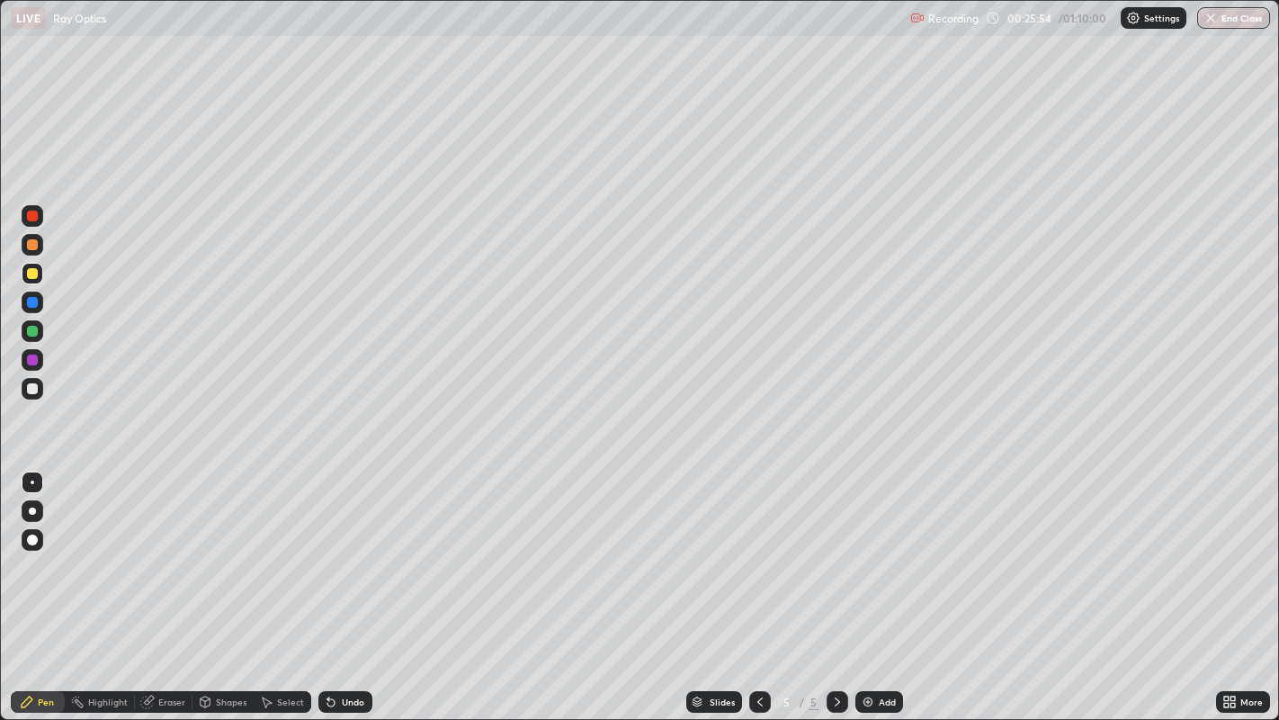
click at [29, 542] on div at bounding box center [32, 539] width 11 height 11
click at [34, 384] on div at bounding box center [32, 388] width 11 height 11
click at [34, 328] on div at bounding box center [32, 331] width 11 height 11
click at [358, 584] on div "Undo" at bounding box center [353, 701] width 22 height 9
click at [353, 584] on div "Undo" at bounding box center [353, 701] width 22 height 9
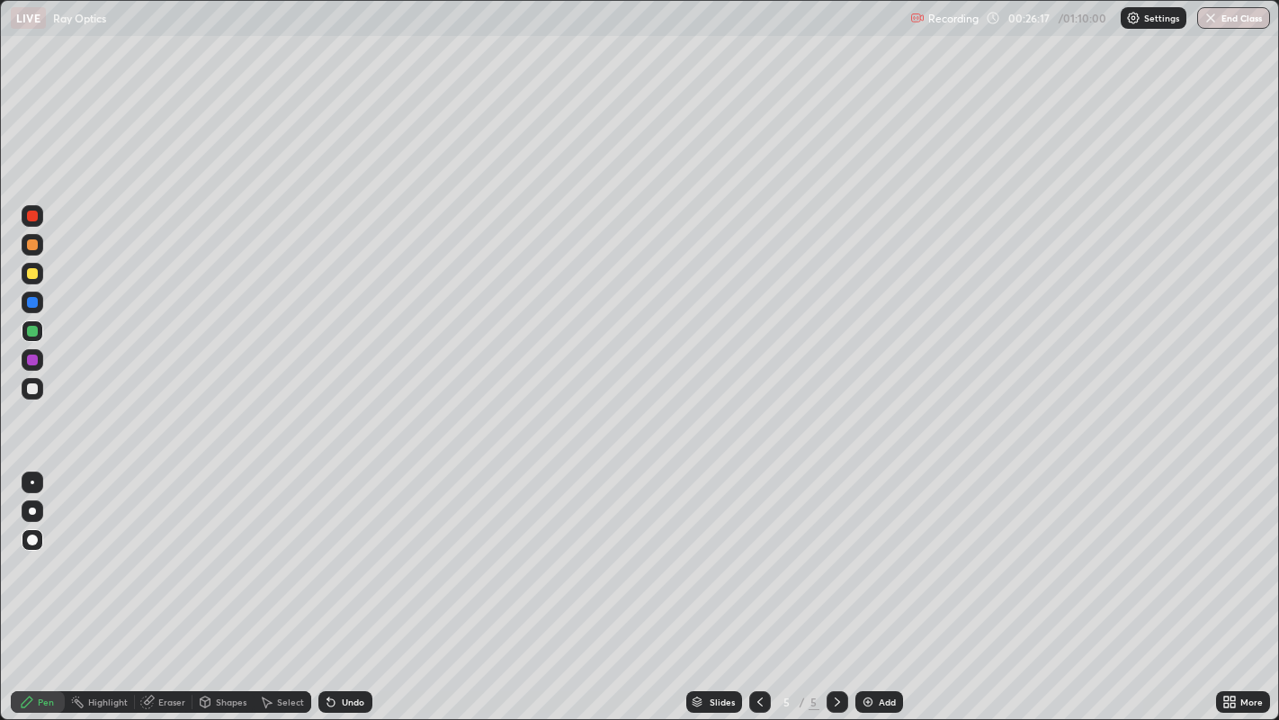
click at [157, 584] on div "Eraser" at bounding box center [164, 702] width 58 height 22
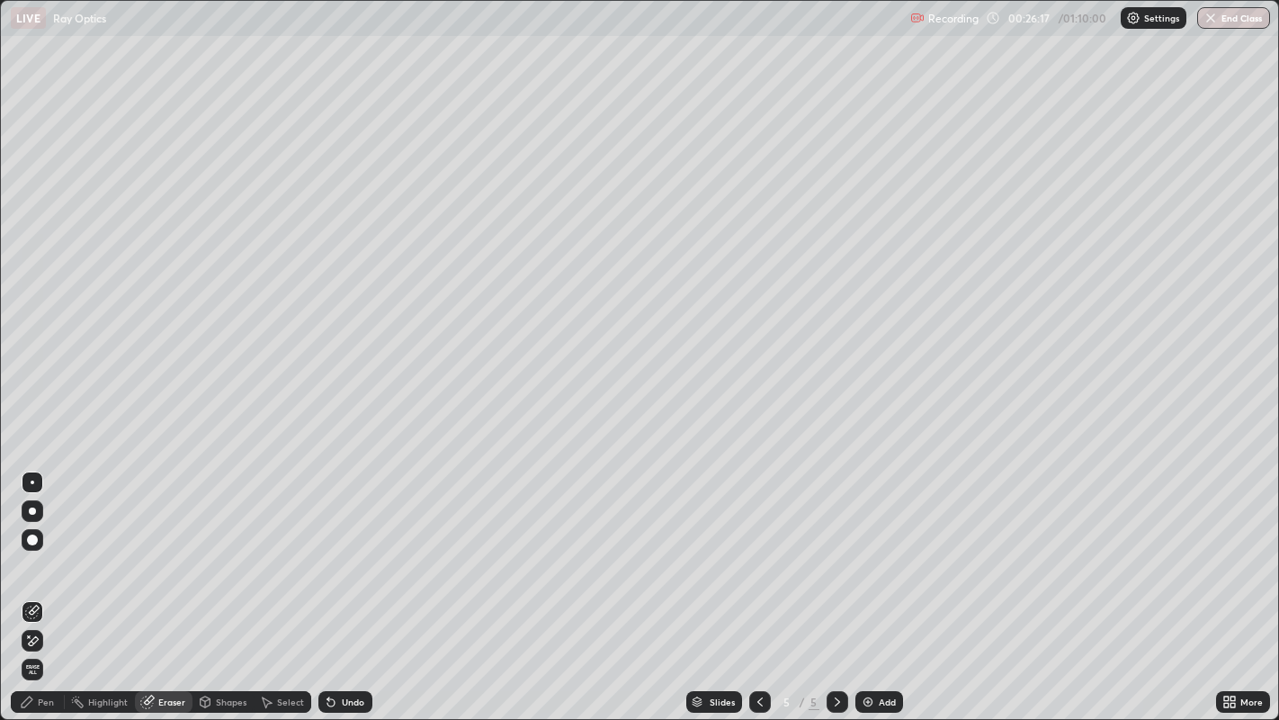
click at [220, 584] on div "Shapes" at bounding box center [231, 701] width 31 height 9
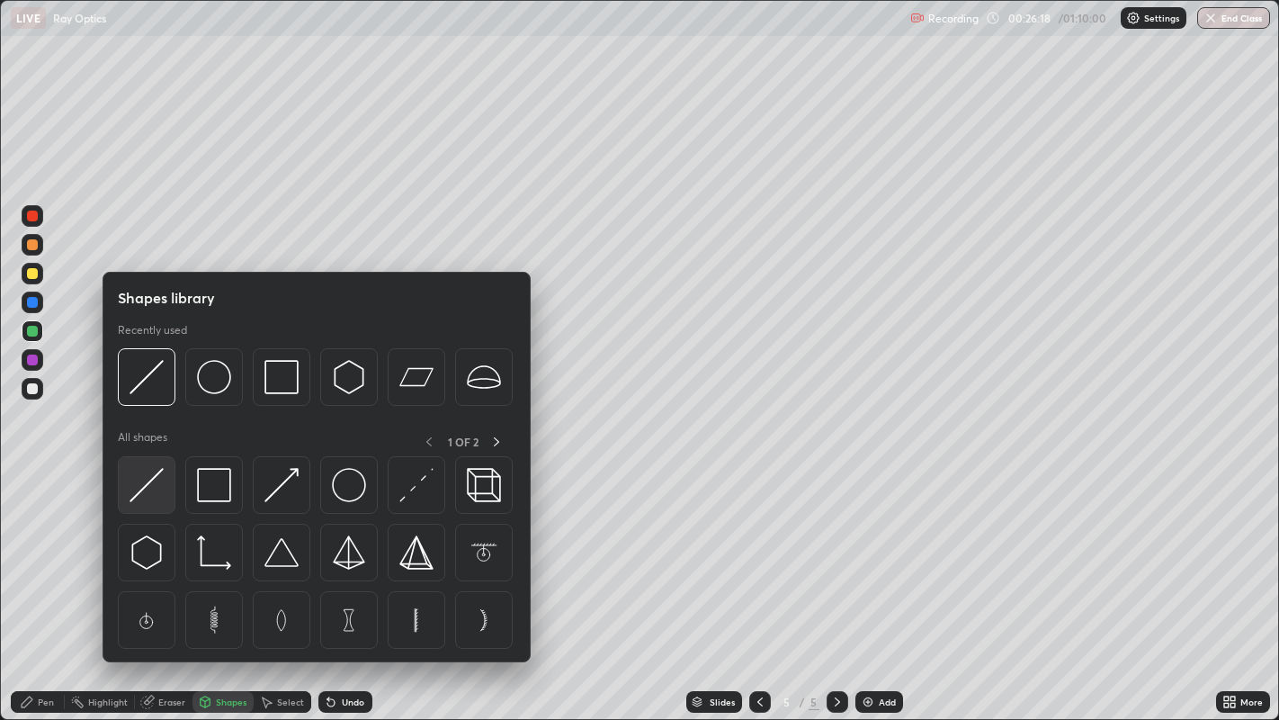
click at [146, 493] on img at bounding box center [147, 485] width 34 height 34
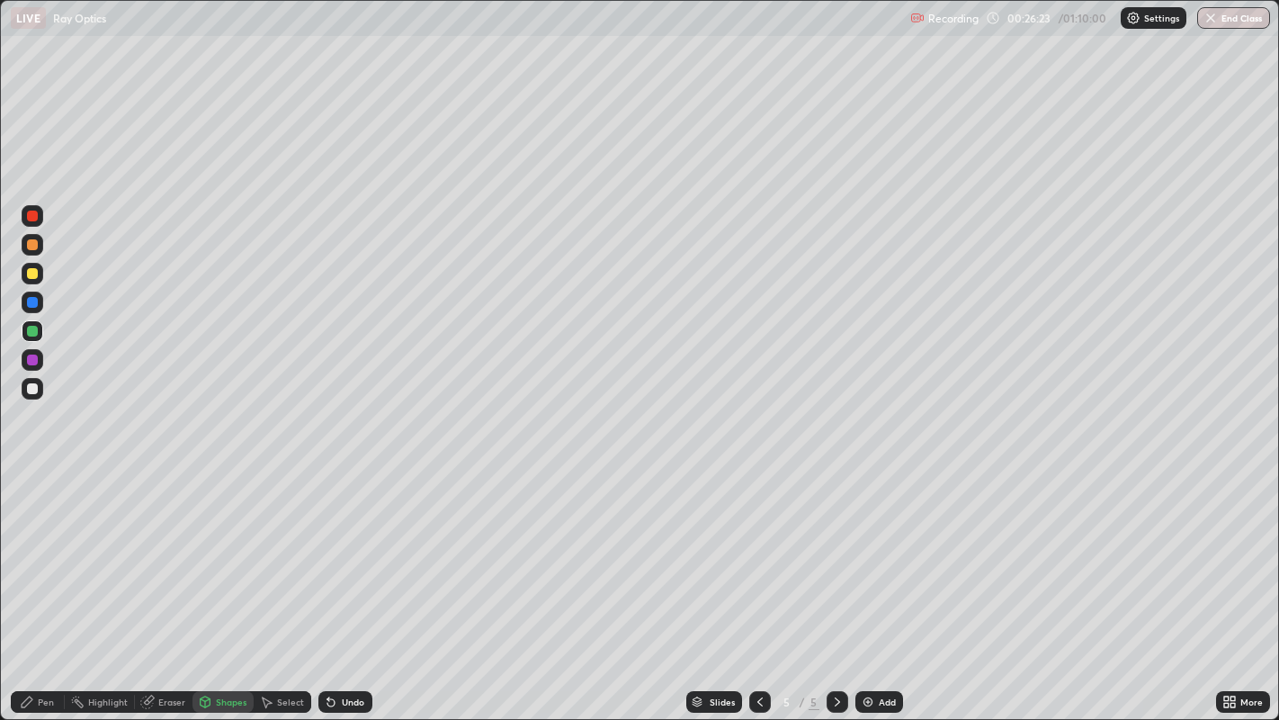
click at [42, 584] on div "Pen" at bounding box center [46, 701] width 16 height 9
click at [30, 299] on div at bounding box center [32, 302] width 11 height 11
click at [35, 269] on div at bounding box center [32, 273] width 11 height 11
click at [869, 584] on img at bounding box center [868, 702] width 14 height 14
click at [758, 584] on icon at bounding box center [760, 702] width 14 height 14
